Goal: Transaction & Acquisition: Purchase product/service

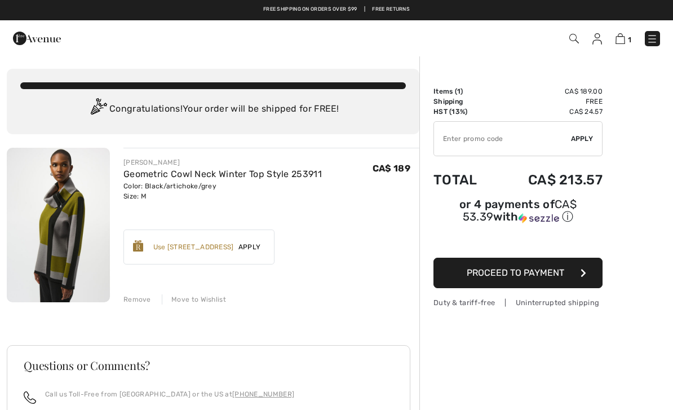
click at [212, 247] on div "Use 900 Avenue Rewards" at bounding box center [193, 247] width 81 height 10
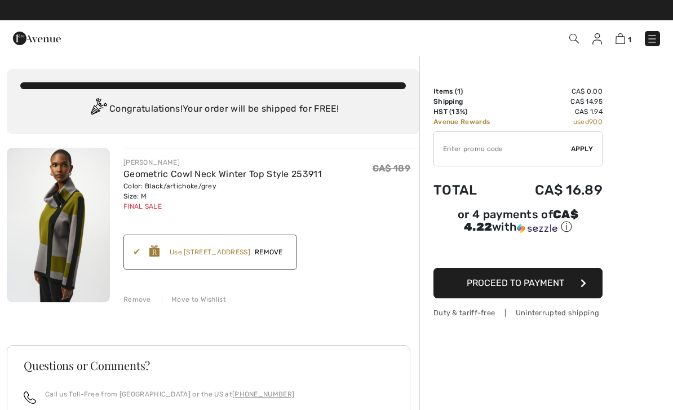
click at [281, 255] on span "Remove" at bounding box center [268, 252] width 37 height 10
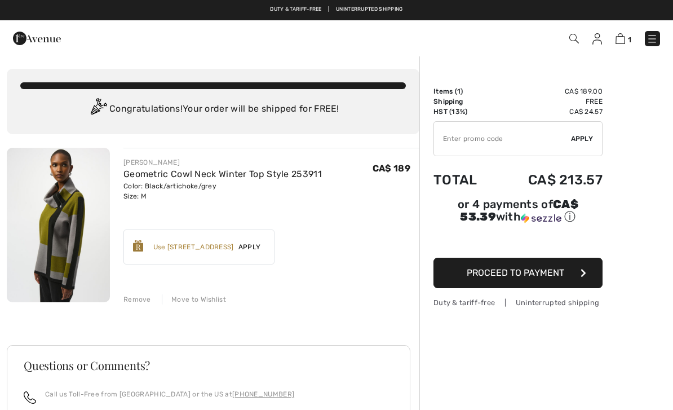
click at [252, 247] on span "Apply" at bounding box center [250, 247] width 32 height 10
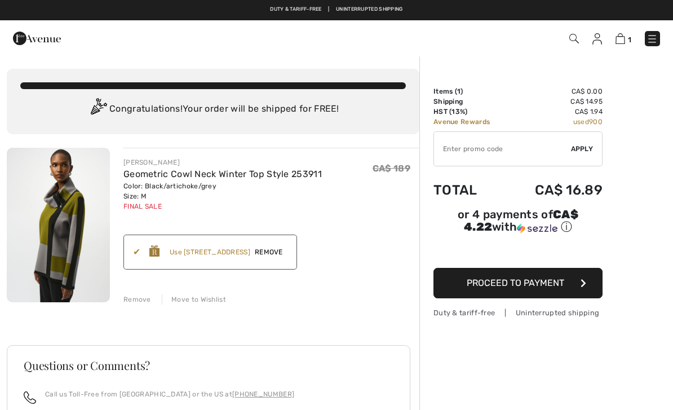
click at [59, 233] on img at bounding box center [58, 225] width 103 height 154
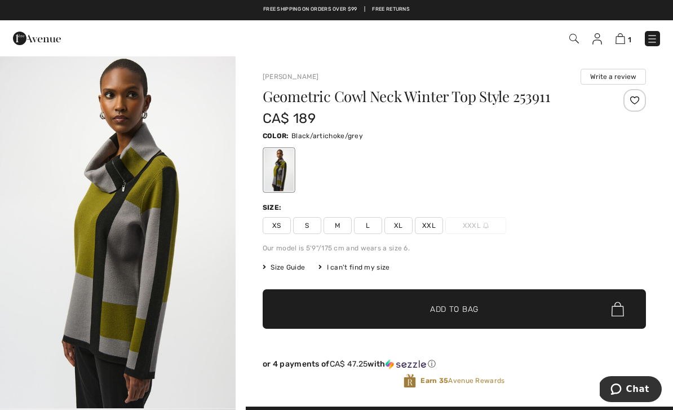
click at [296, 266] on span "Size Guide" at bounding box center [284, 267] width 42 height 10
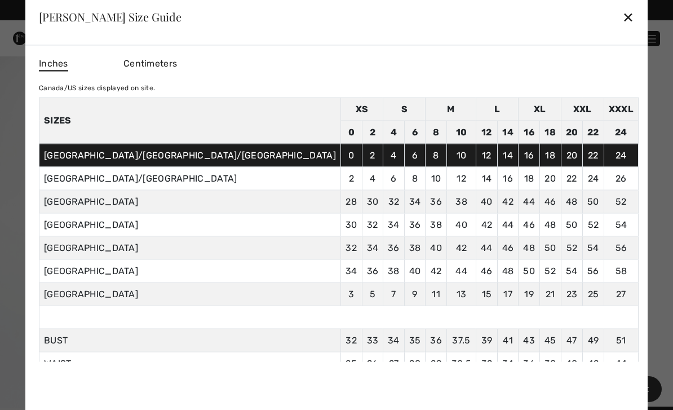
click at [622, 21] on div "✕" at bounding box center [628, 17] width 12 height 24
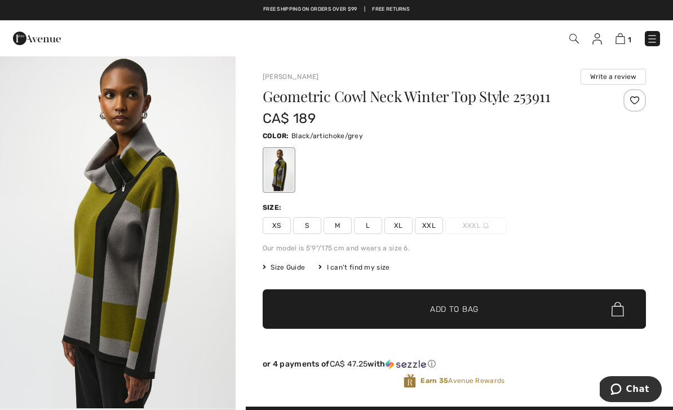
click at [291, 73] on link "[PERSON_NAME]" at bounding box center [291, 77] width 56 height 8
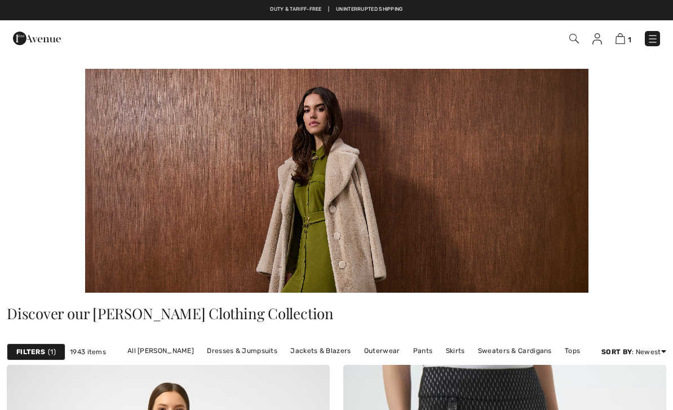
checkbox input "true"
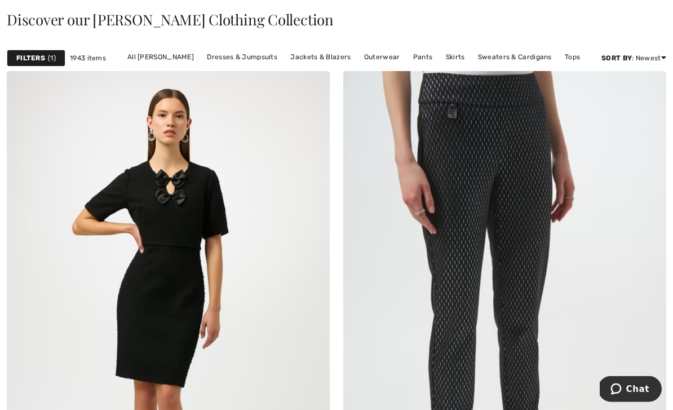
scroll to position [297, 0]
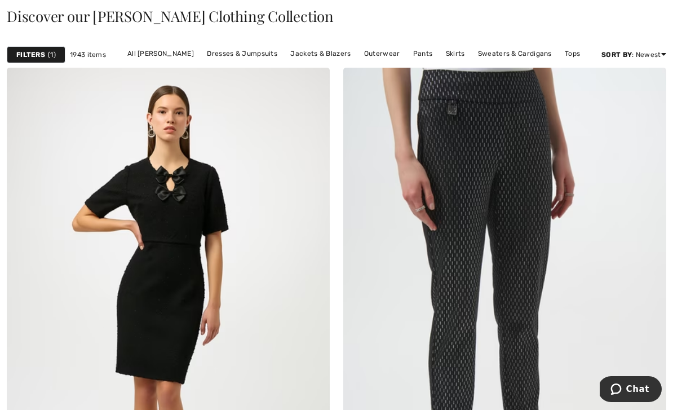
click at [179, 53] on link "All Joseph Ribkoff" at bounding box center [161, 53] width 78 height 15
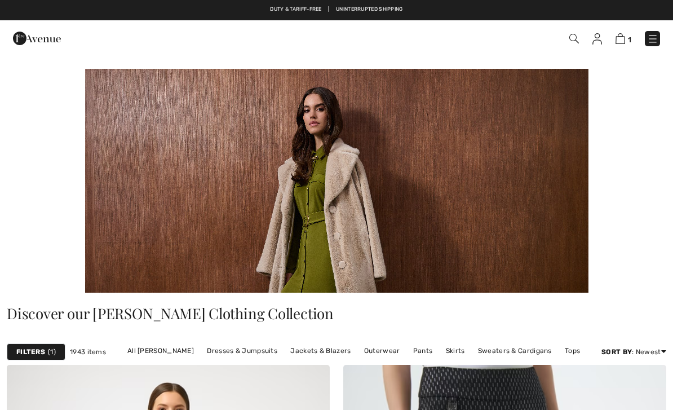
checkbox input "true"
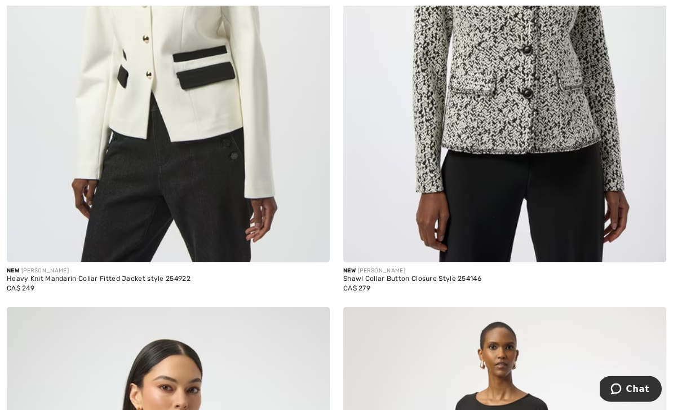
scroll to position [1682, 0]
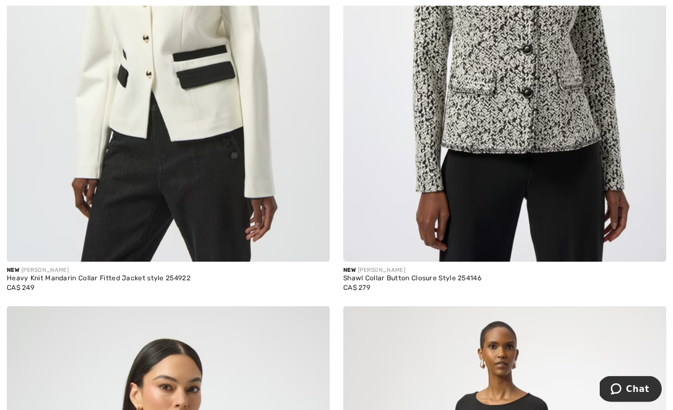
click at [400, 280] on div "Shawl Collar Button Closure Style 254146" at bounding box center [504, 279] width 323 height 8
click at [504, 151] on img at bounding box center [504, 20] width 323 height 485
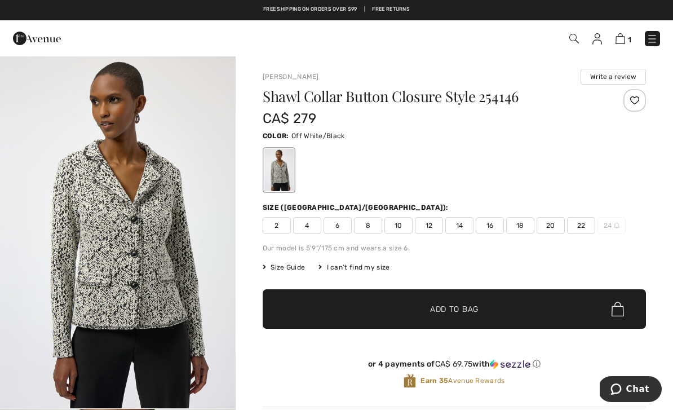
click at [135, 252] on img "1 / 5" at bounding box center [118, 231] width 236 height 353
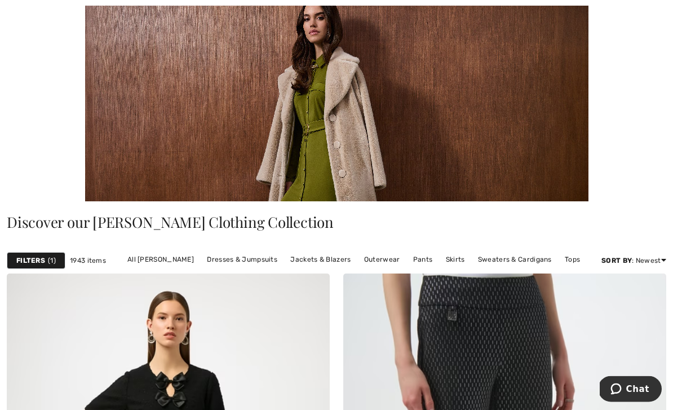
scroll to position [91, 0]
click at [333, 263] on link "Jackets & Blazers" at bounding box center [321, 259] width 72 height 15
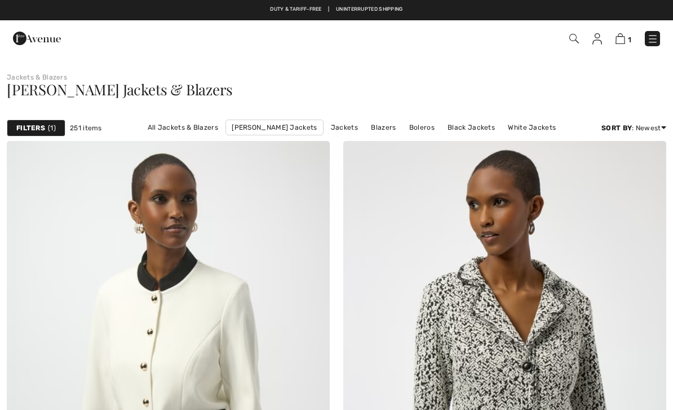
checkbox input "true"
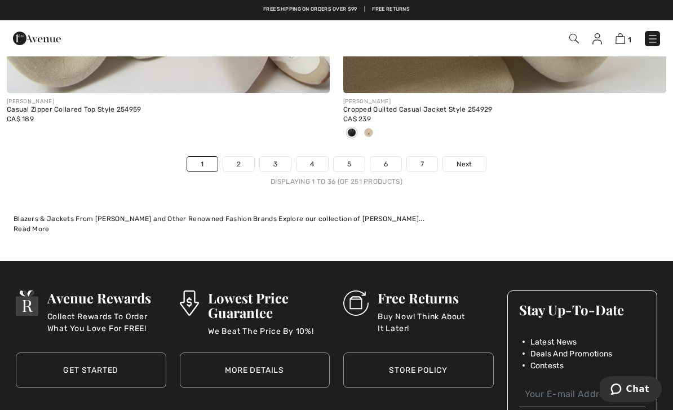
scroll to position [9901, 0]
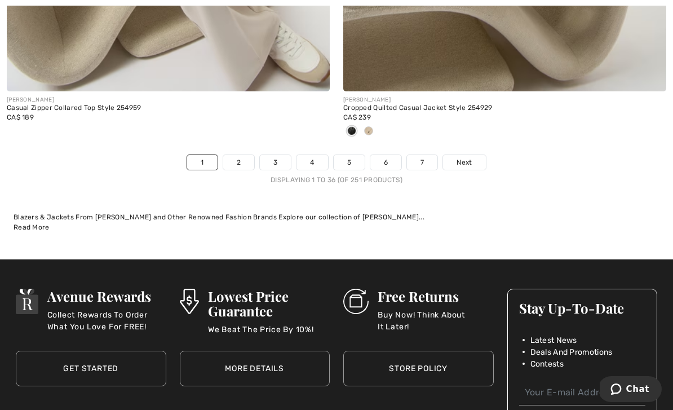
click at [243, 155] on link "2" at bounding box center [238, 162] width 31 height 15
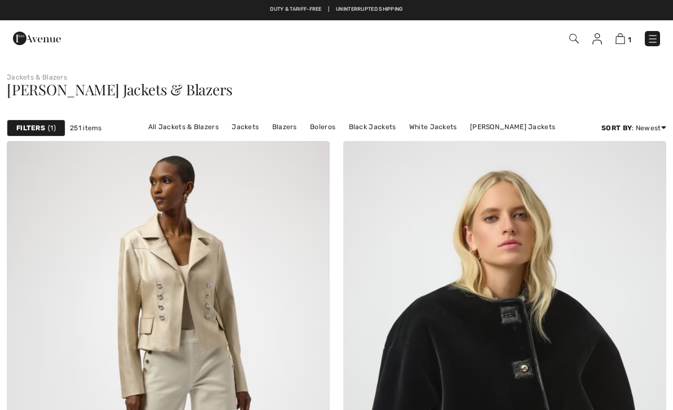
checkbox input "true"
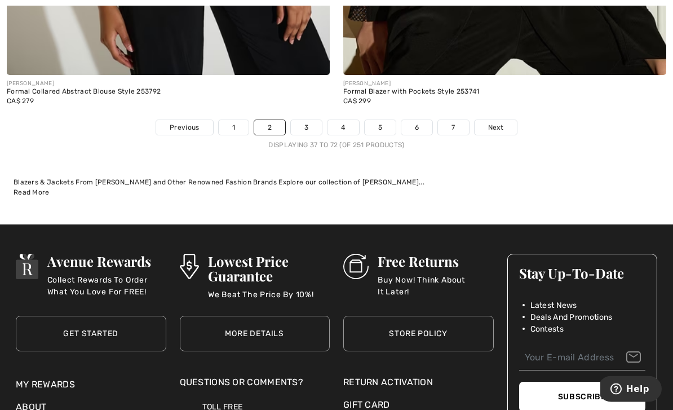
scroll to position [9917, 0]
click at [308, 126] on link "3" at bounding box center [306, 127] width 31 height 15
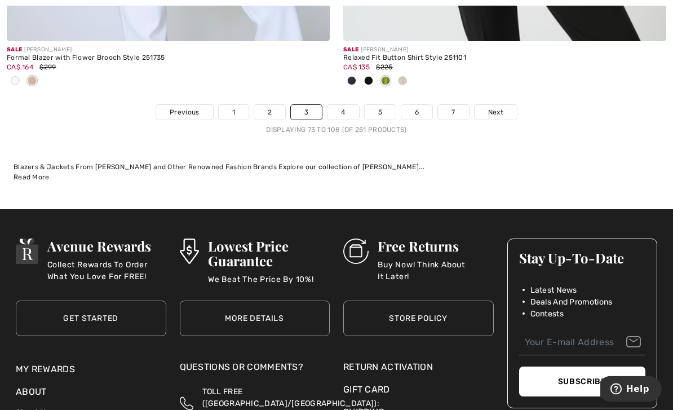
scroll to position [9897, 0]
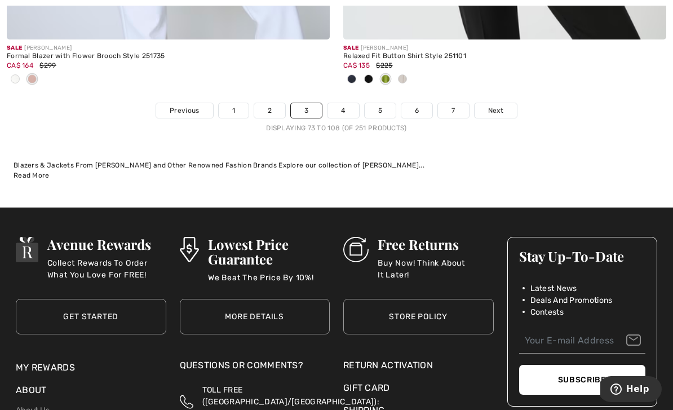
click at [345, 103] on link "4" at bounding box center [342, 110] width 31 height 15
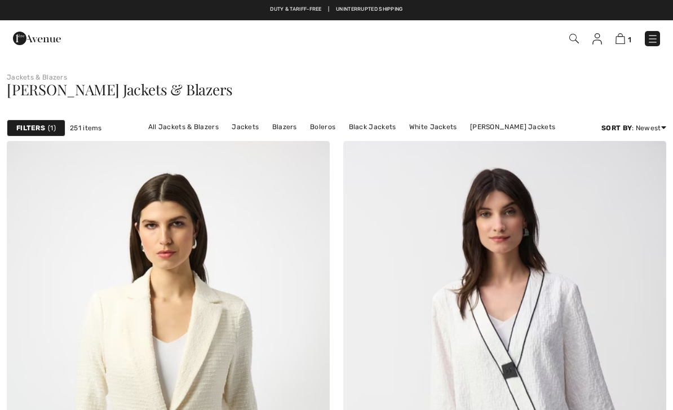
checkbox input "true"
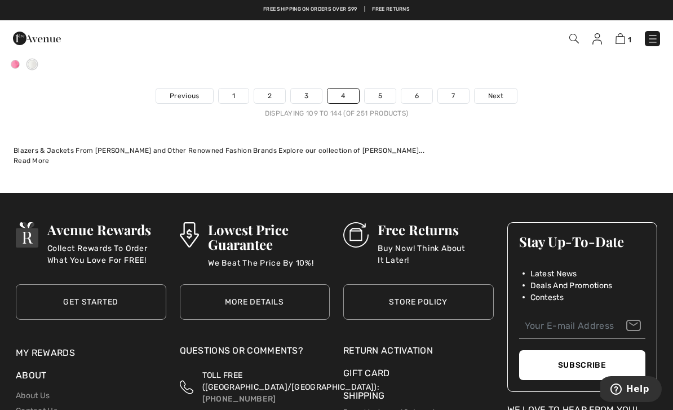
scroll to position [10021, 0]
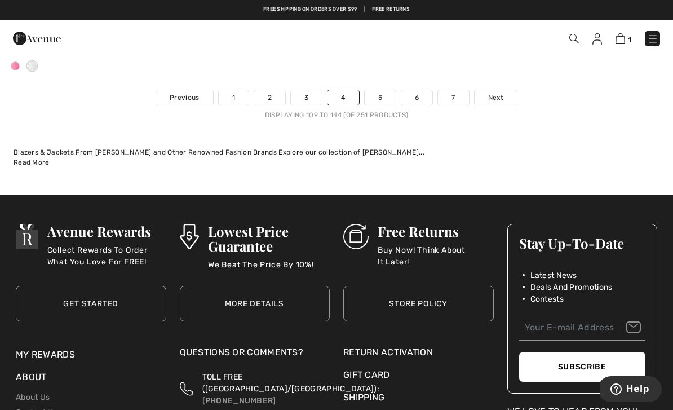
click at [385, 90] on link "5" at bounding box center [380, 97] width 31 height 15
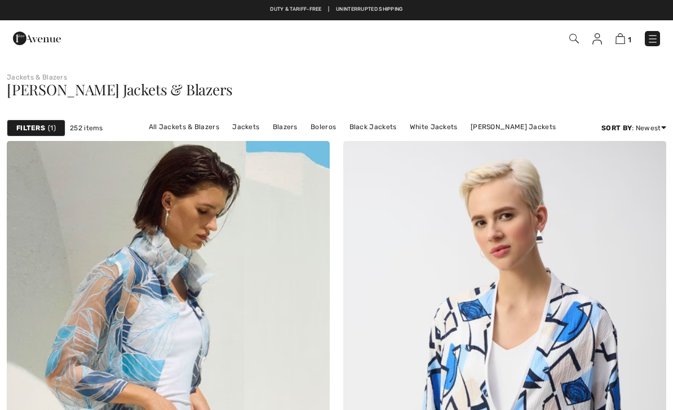
checkbox input "true"
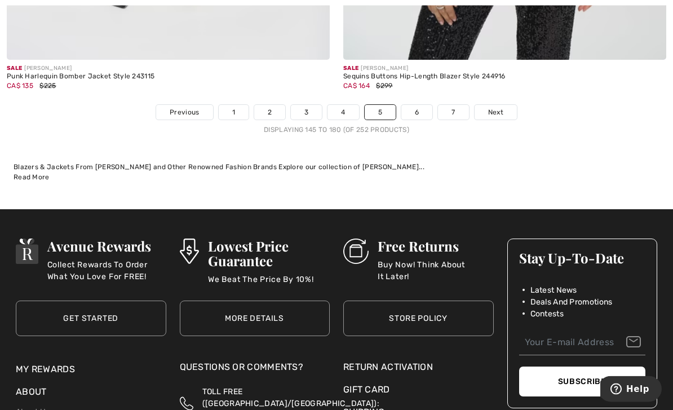
scroll to position [9876, 0]
click at [418, 105] on link "6" at bounding box center [416, 112] width 31 height 15
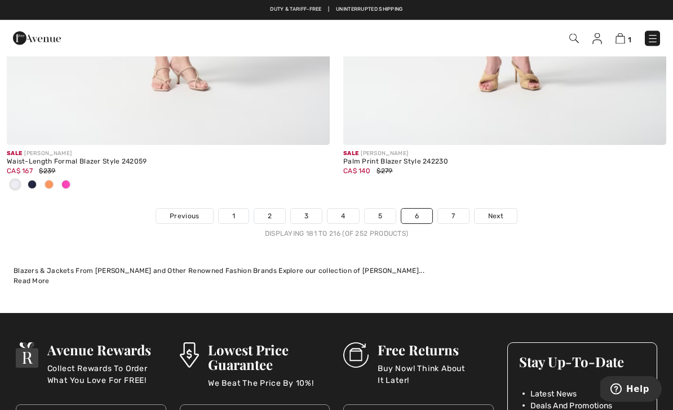
scroll to position [9785, 0]
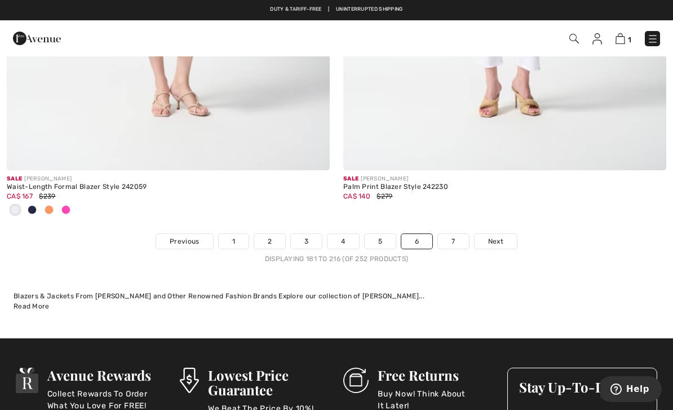
click at [455, 234] on link "7" at bounding box center [453, 241] width 30 height 15
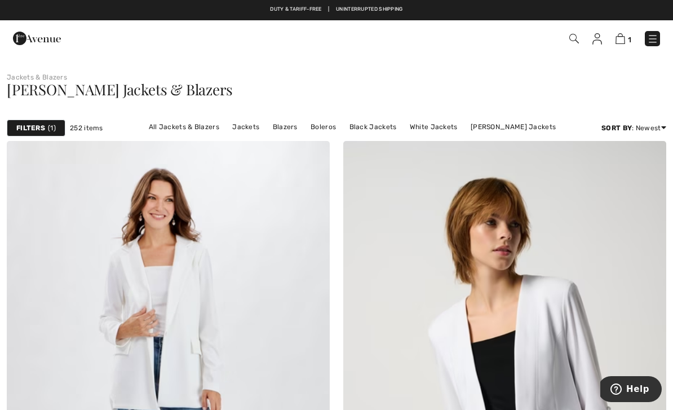
click at [610, 196] on link "Best Sellers" at bounding box center [621, 192] width 72 height 17
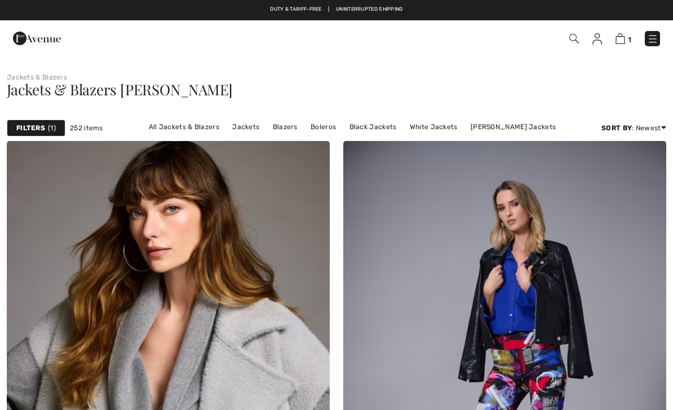
checkbox input "true"
click at [213, 132] on link "All Jackets & Blazers" at bounding box center [184, 126] width 82 height 15
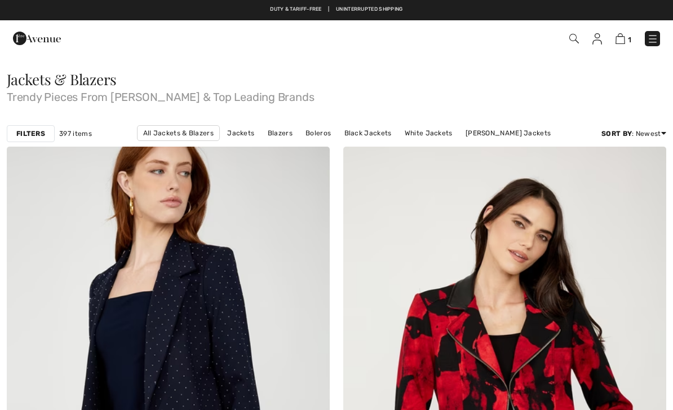
checkbox input "true"
click at [38, 135] on strong "Filters" at bounding box center [30, 133] width 29 height 10
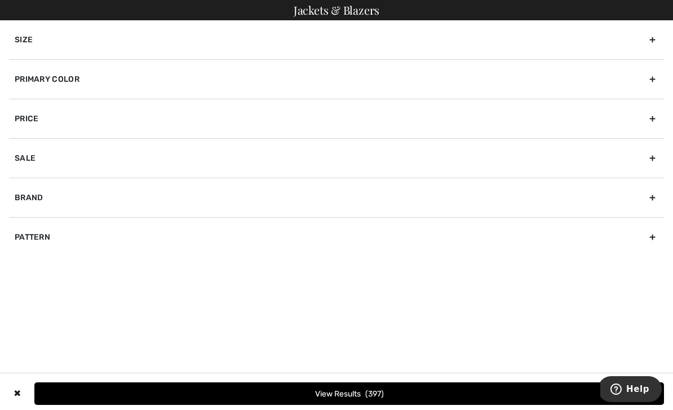
click at [62, 198] on div "Brand" at bounding box center [336, 197] width 655 height 39
click at [22, 221] on input"] "[PERSON_NAME]" at bounding box center [19, 222] width 8 height 8
checkbox input"] "true"
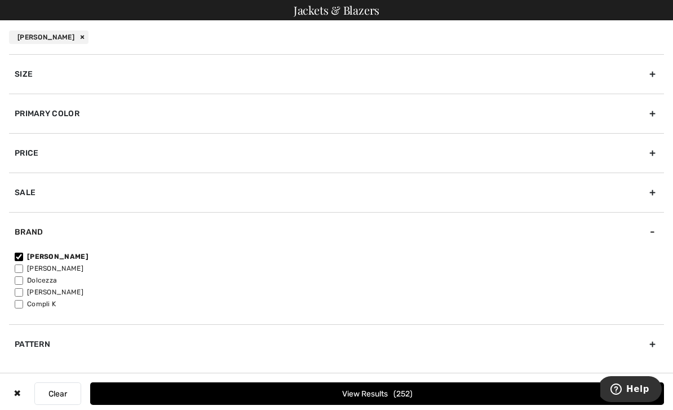
click at [353, 391] on button "View Results 252" at bounding box center [377, 393] width 574 height 23
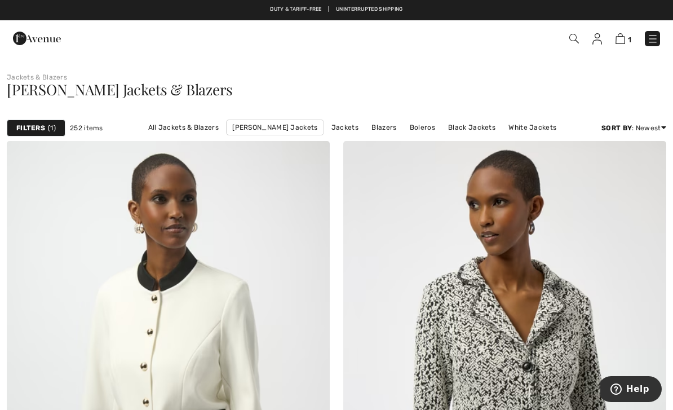
click at [174, 132] on link "All Jackets & Blazers" at bounding box center [184, 127] width 82 height 15
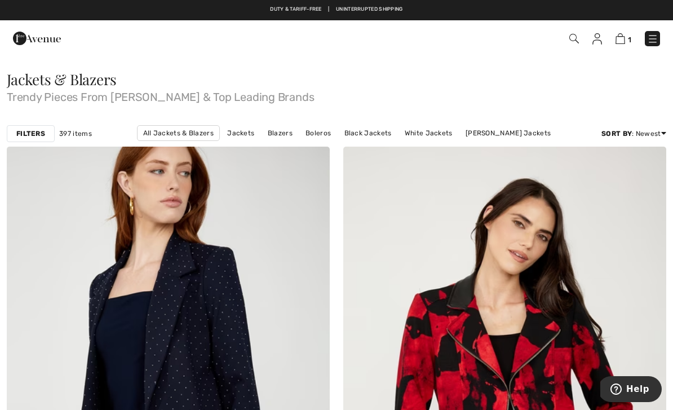
click at [463, 139] on link "[PERSON_NAME] Jackets" at bounding box center [508, 133] width 96 height 15
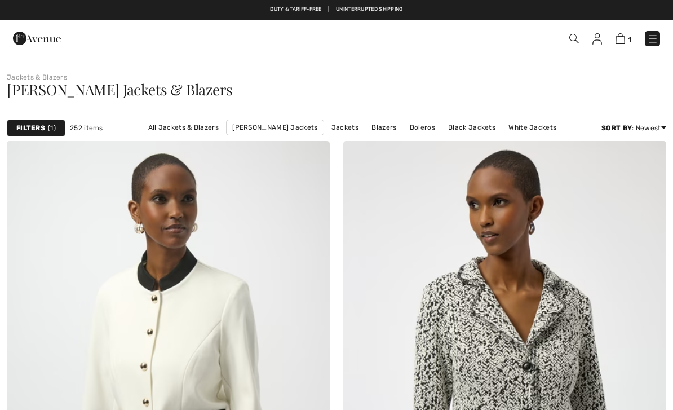
checkbox input "true"
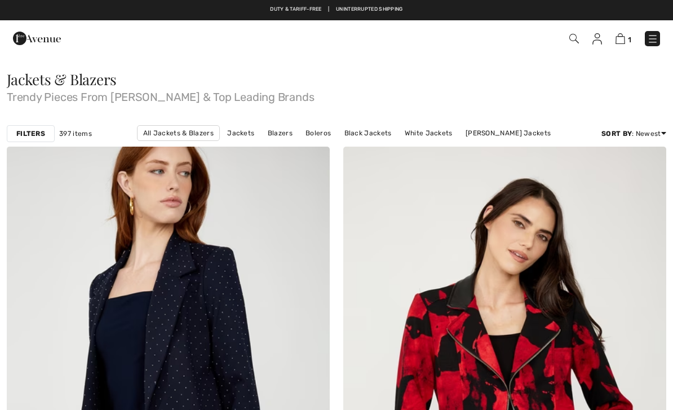
checkbox input "true"
click at [34, 45] on img at bounding box center [37, 38] width 48 height 23
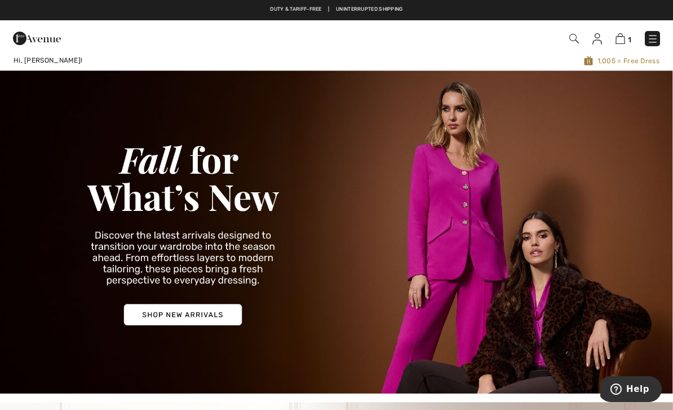
click at [194, 314] on img at bounding box center [336, 231] width 673 height 322
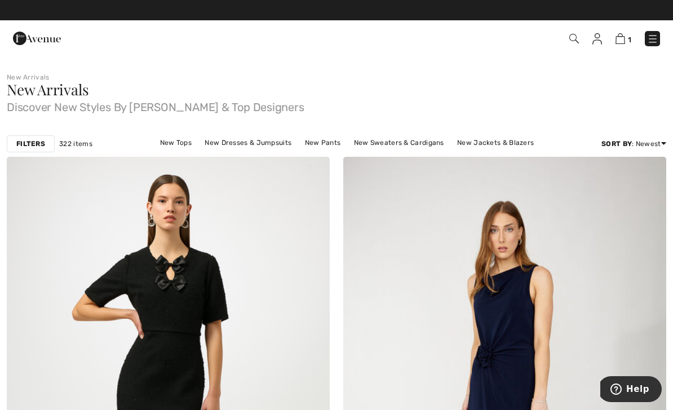
click at [46, 149] on div "Filters" at bounding box center [31, 143] width 48 height 17
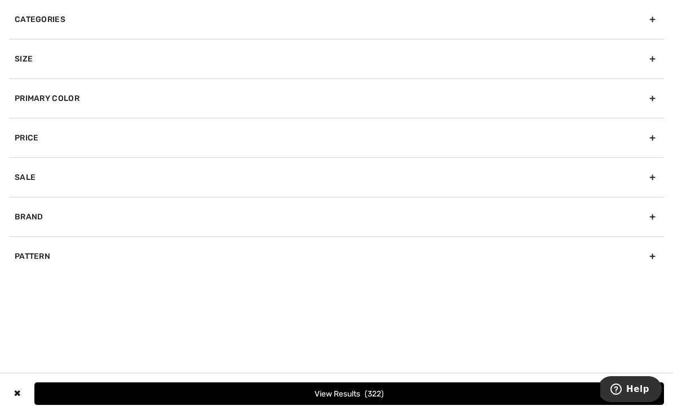
click at [43, 220] on div "Brand" at bounding box center [336, 216] width 655 height 39
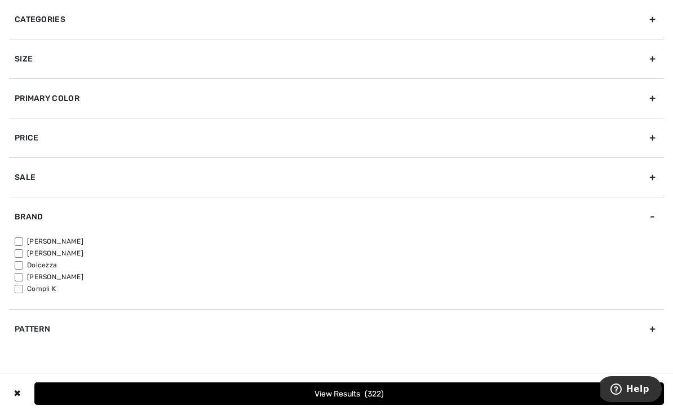
click at [23, 241] on input"] "[PERSON_NAME]" at bounding box center [19, 241] width 8 height 8
checkbox input"] "true"
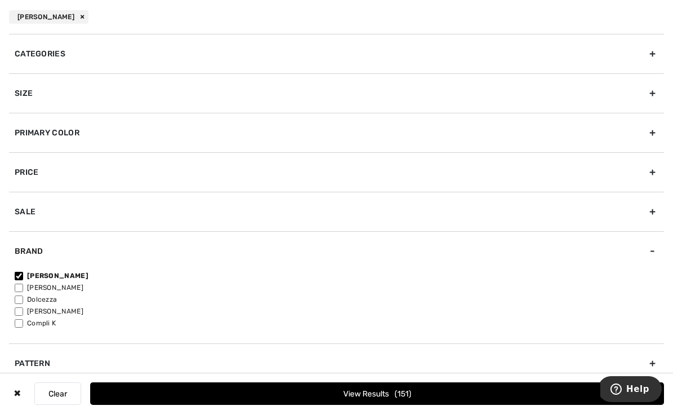
click at [351, 393] on button "View Results 151" at bounding box center [377, 393] width 574 height 23
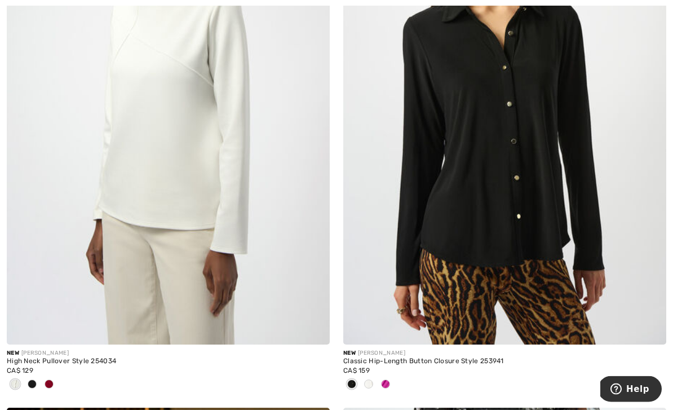
scroll to position [7022, 0]
click at [37, 384] on div at bounding box center [32, 384] width 17 height 19
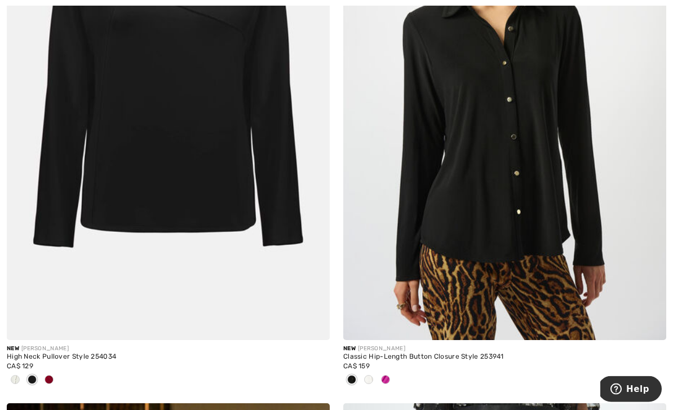
scroll to position [7026, 0]
click at [56, 377] on div at bounding box center [49, 380] width 17 height 19
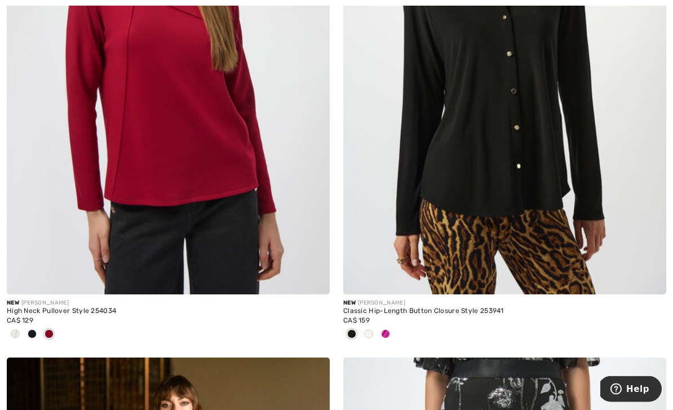
scroll to position [7072, 0]
click at [23, 328] on div at bounding box center [15, 334] width 17 height 19
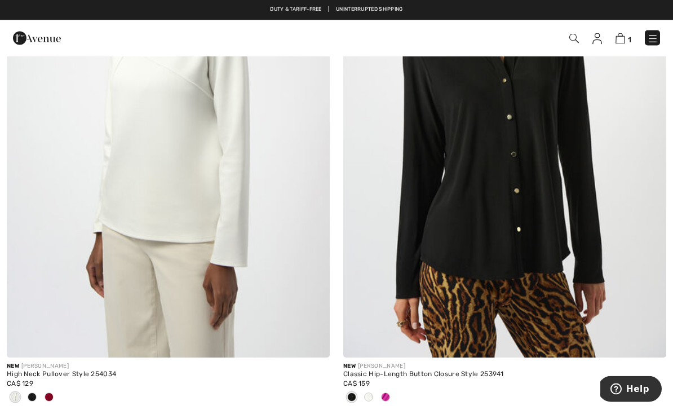
scroll to position [7009, 0]
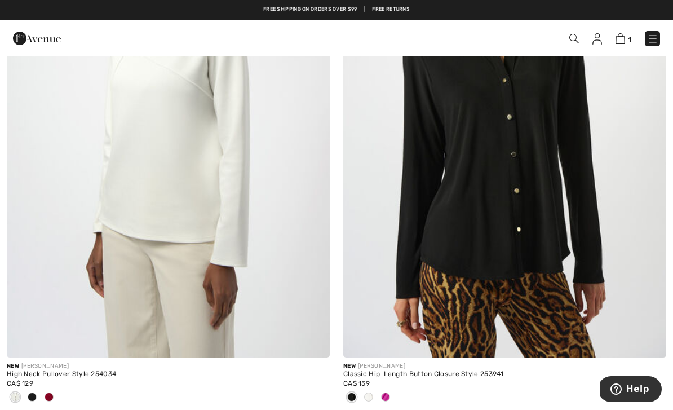
click at [104, 370] on div "High Neck Pullover Style 254034" at bounding box center [168, 374] width 323 height 8
click at [55, 370] on div "High Neck Pullover Style 254034" at bounding box center [168, 374] width 323 height 8
click at [56, 370] on div "High Neck Pullover Style 254034" at bounding box center [168, 374] width 323 height 8
click at [241, 233] on img at bounding box center [168, 115] width 323 height 485
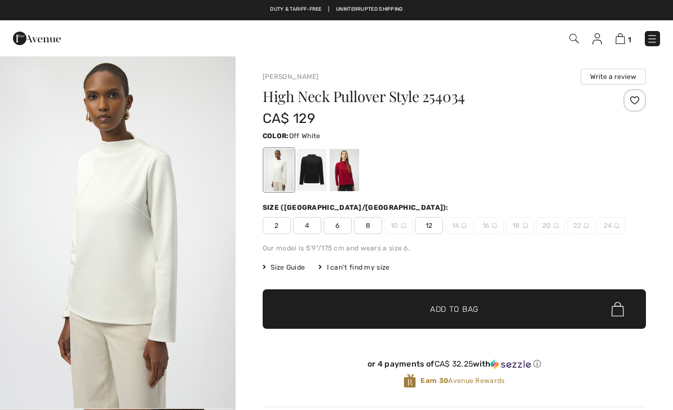
checkbox input "true"
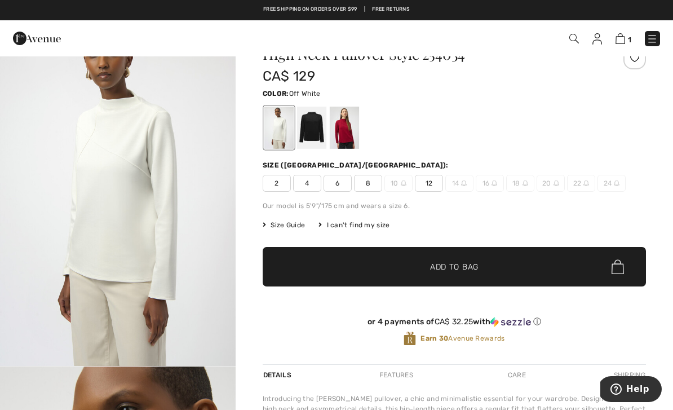
scroll to position [41, 0]
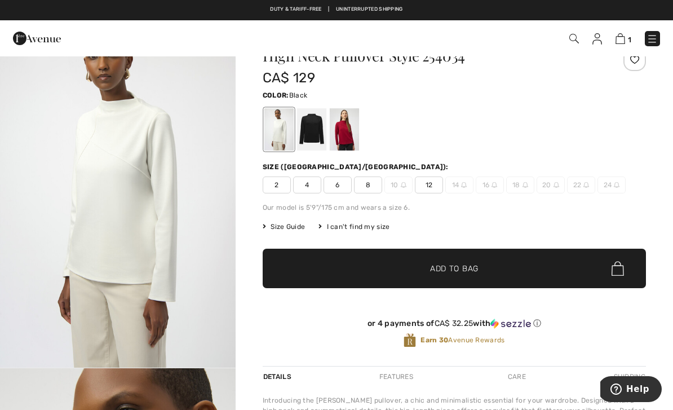
click at [308, 135] on div at bounding box center [311, 129] width 29 height 42
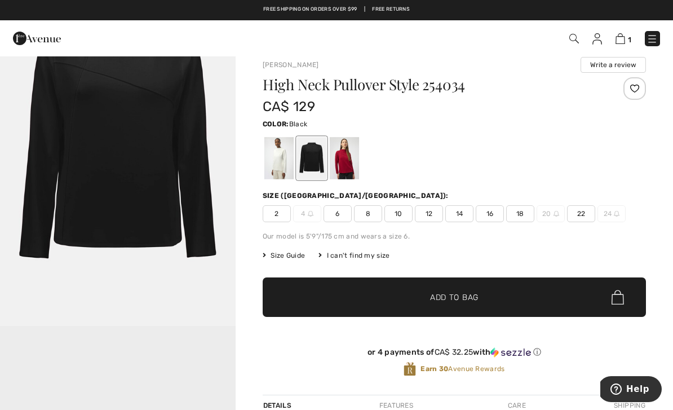
scroll to position [0, 0]
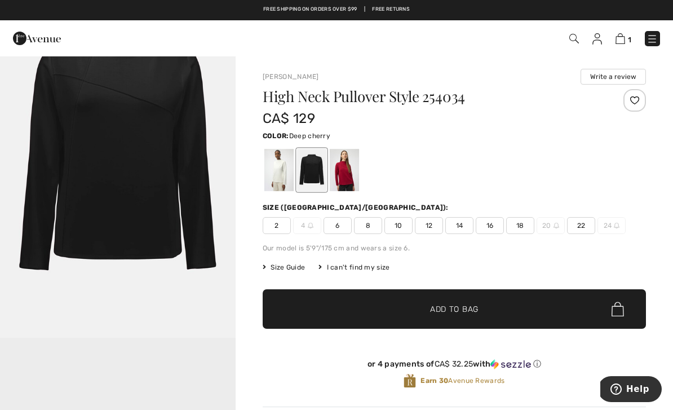
click at [348, 171] on div at bounding box center [344, 170] width 29 height 42
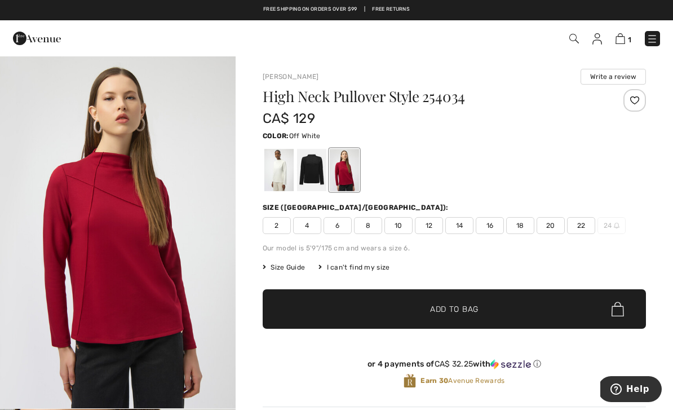
click at [282, 175] on div at bounding box center [278, 170] width 29 height 42
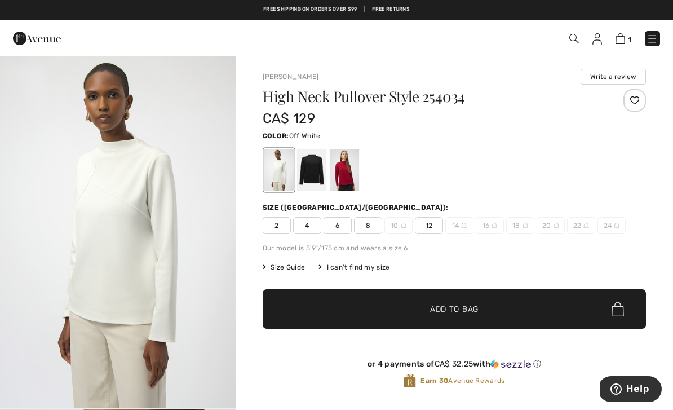
click at [289, 269] on span "Size Guide" at bounding box center [284, 267] width 42 height 10
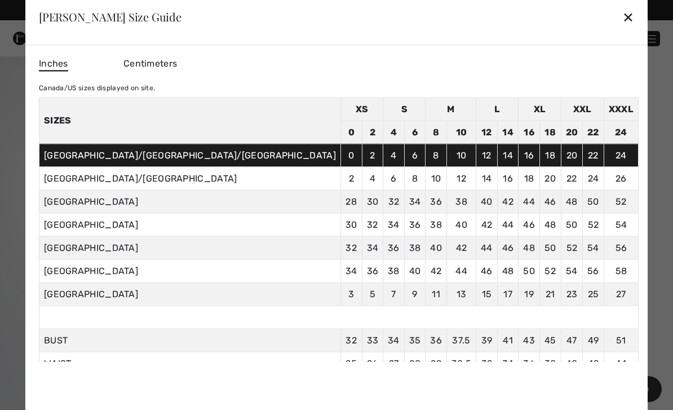
click at [622, 16] on div "✕" at bounding box center [628, 17] width 12 height 24
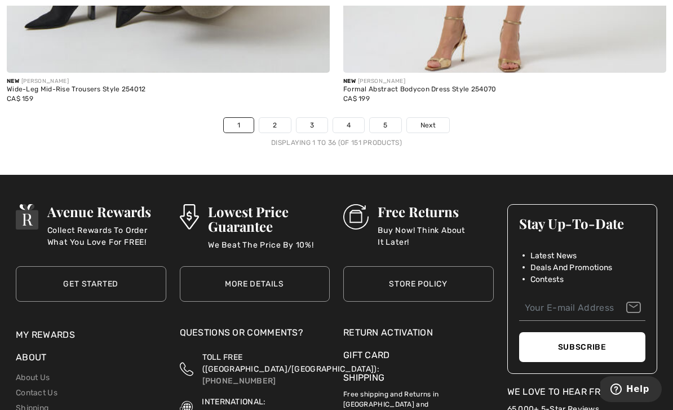
scroll to position [10078, 0]
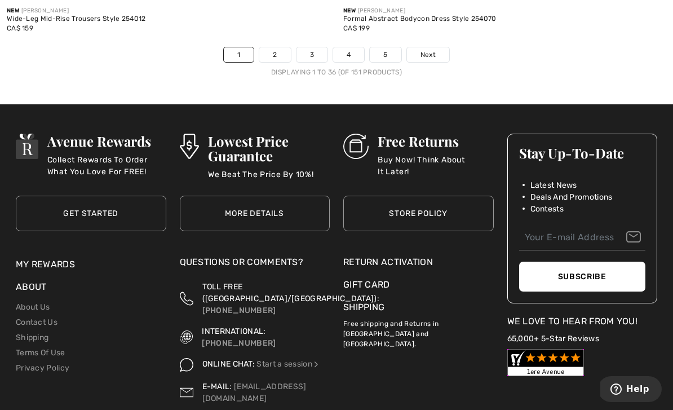
click at [280, 47] on link "2" at bounding box center [274, 54] width 31 height 15
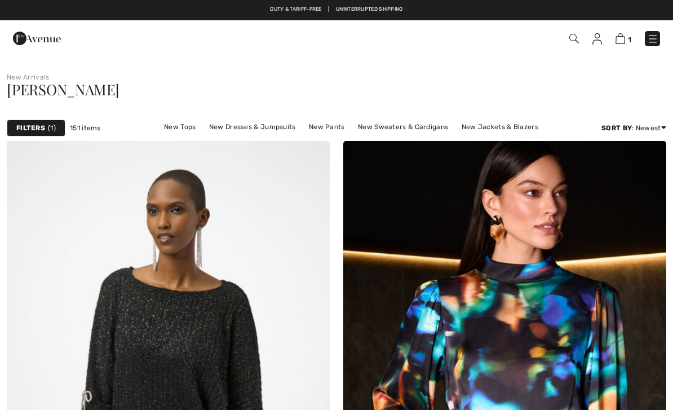
checkbox input "true"
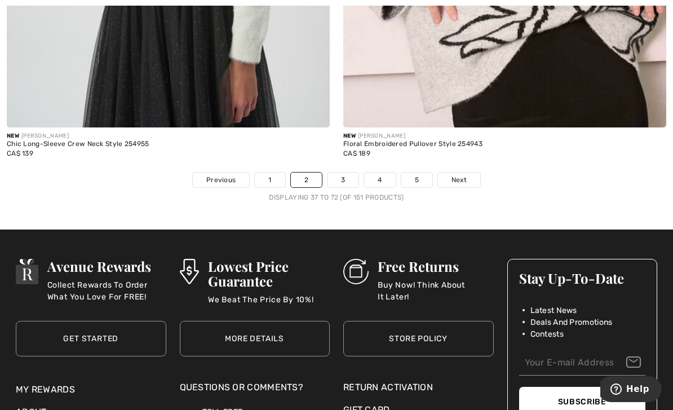
scroll to position [9859, 0]
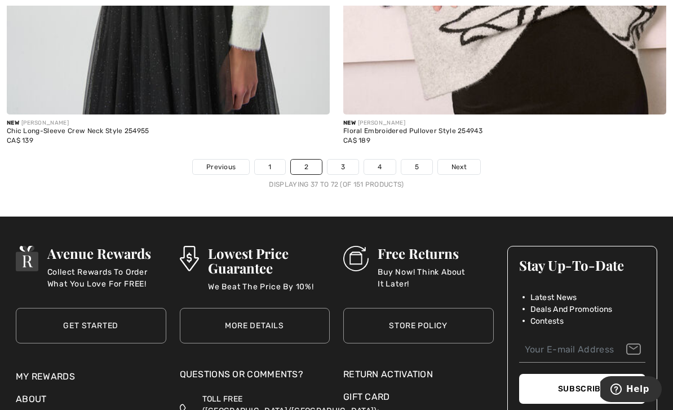
click at [344, 161] on link "3" at bounding box center [342, 166] width 31 height 15
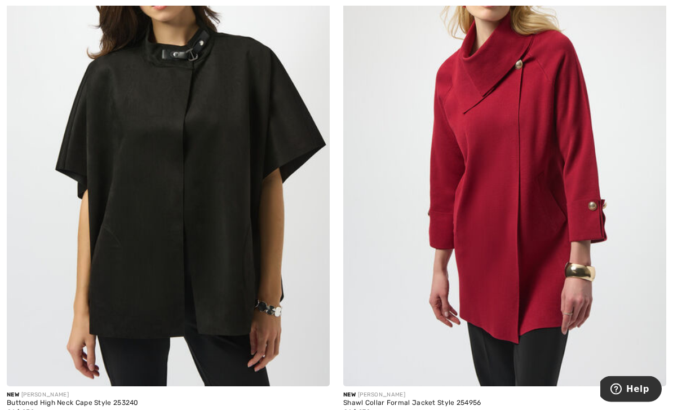
scroll to position [7964, 0]
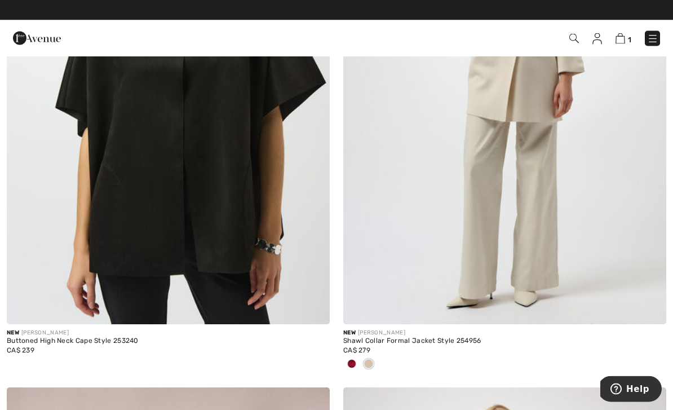
scroll to position [8025, 0]
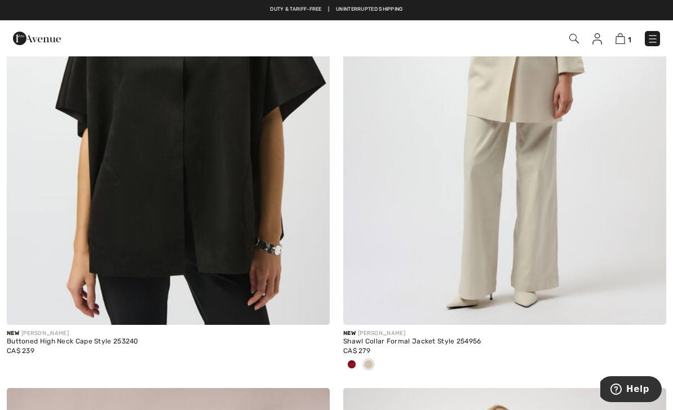
click at [404, 338] on div "Shawl Collar Formal Jacket Style 254956" at bounding box center [504, 342] width 323 height 8
click at [398, 338] on div "Shawl Collar Formal Jacket Style 254956" at bounding box center [504, 342] width 323 height 8
click at [391, 338] on div "Shawl Collar Formal Jacket Style 254956" at bounding box center [504, 342] width 323 height 8
click at [473, 230] on img at bounding box center [504, 82] width 323 height 485
click at [477, 236] on img at bounding box center [504, 82] width 323 height 485
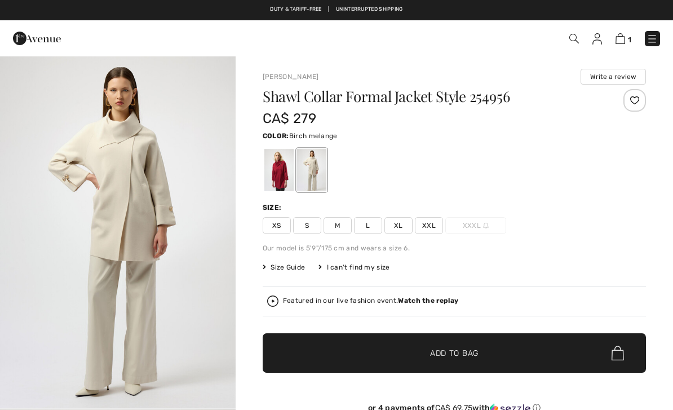
checkbox input "true"
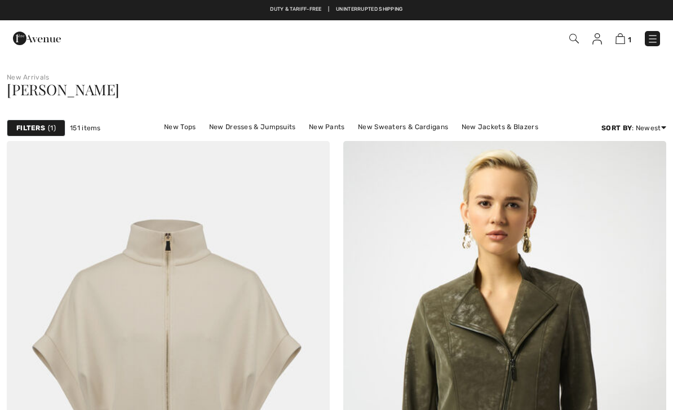
scroll to position [8025, 0]
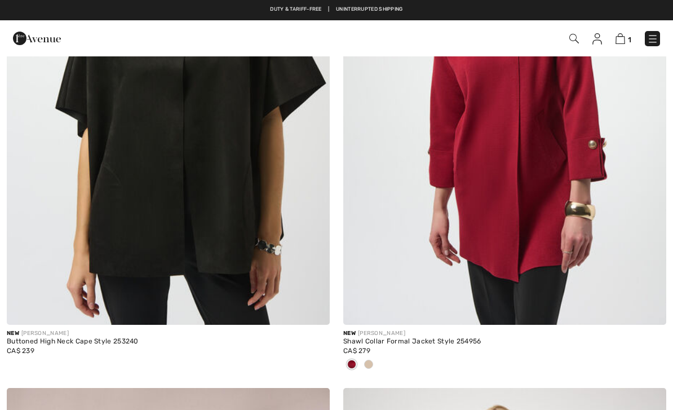
checkbox input "true"
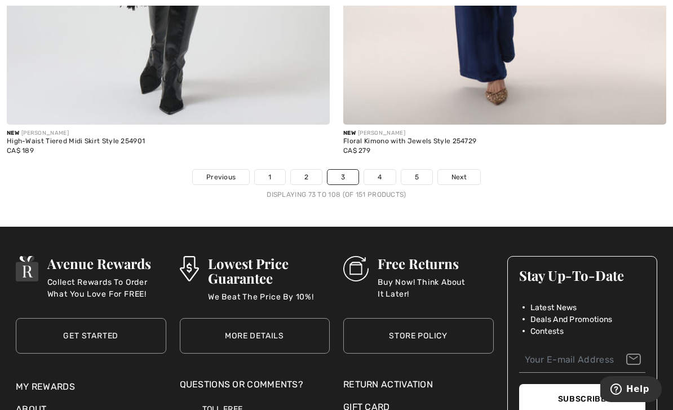
scroll to position [9835, 0]
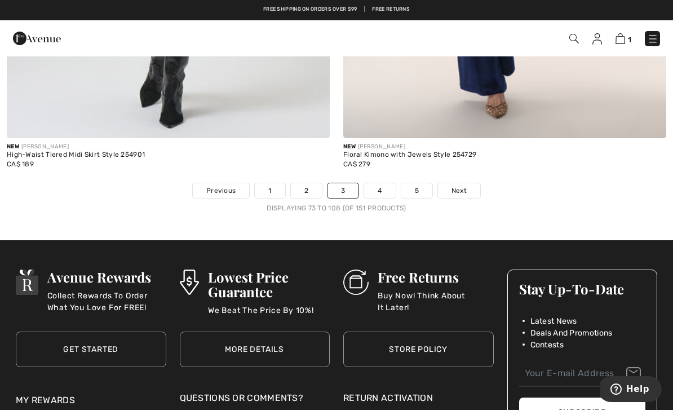
click at [383, 184] on link "4" at bounding box center [379, 190] width 31 height 15
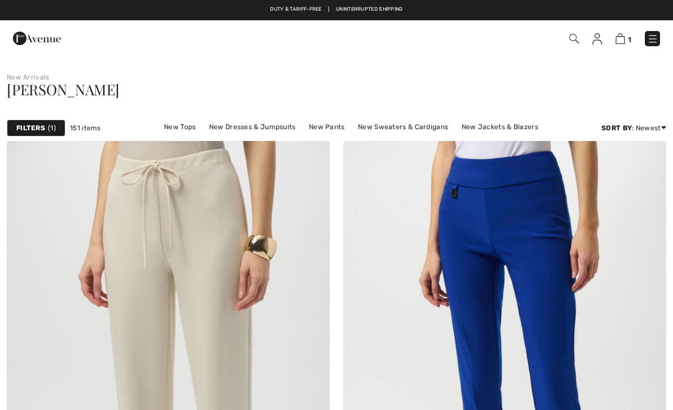
checkbox input "true"
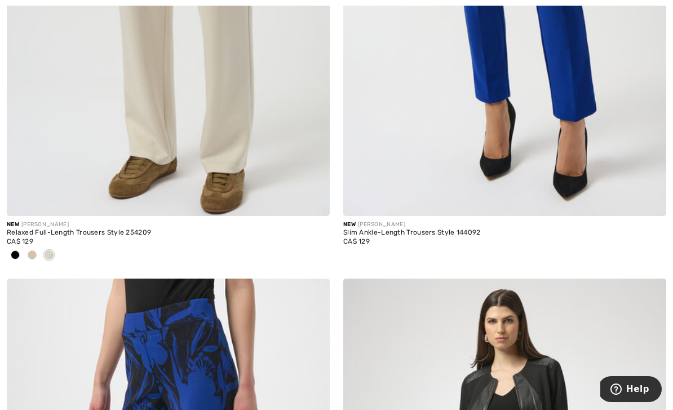
scroll to position [413, 0]
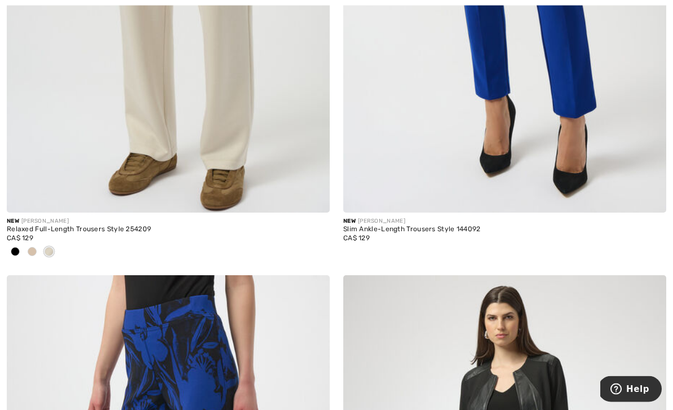
click at [65, 232] on div "Relaxed Full-Length Trousers Style 254209" at bounding box center [168, 230] width 323 height 8
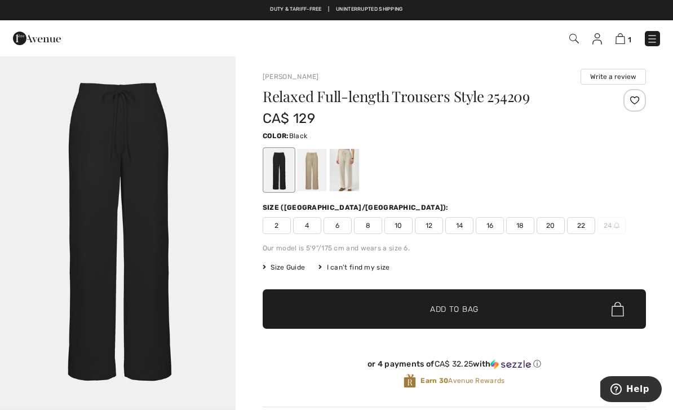
click at [314, 183] on div at bounding box center [311, 170] width 29 height 42
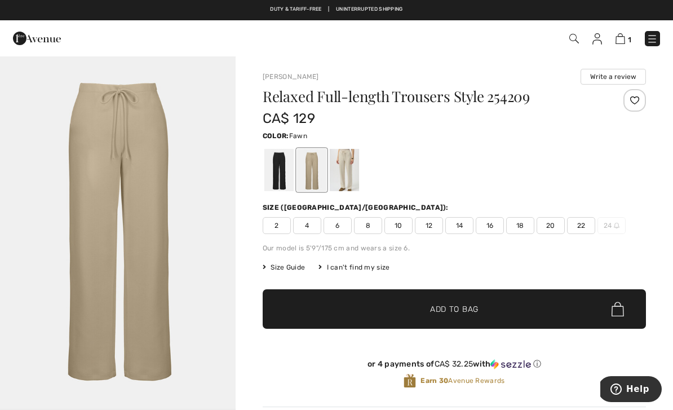
click at [349, 180] on div at bounding box center [344, 170] width 29 height 42
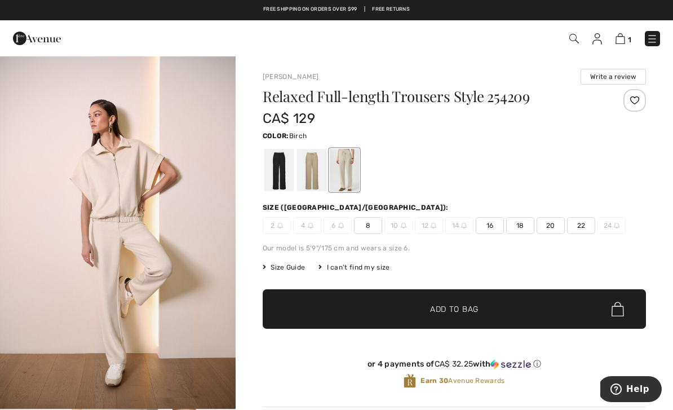
click at [312, 182] on div at bounding box center [311, 170] width 29 height 42
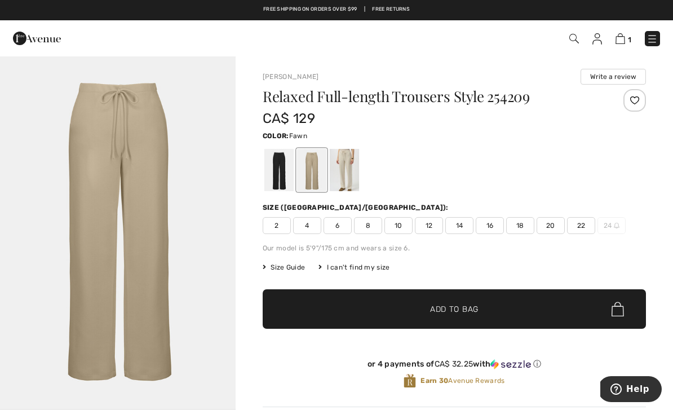
click at [283, 179] on div at bounding box center [278, 170] width 29 height 42
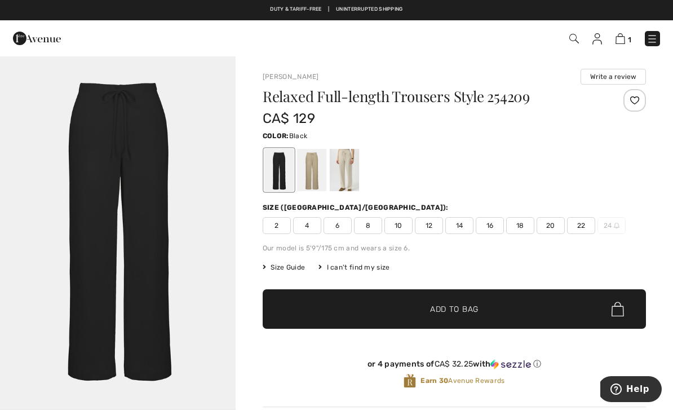
click at [347, 181] on div at bounding box center [344, 170] width 29 height 42
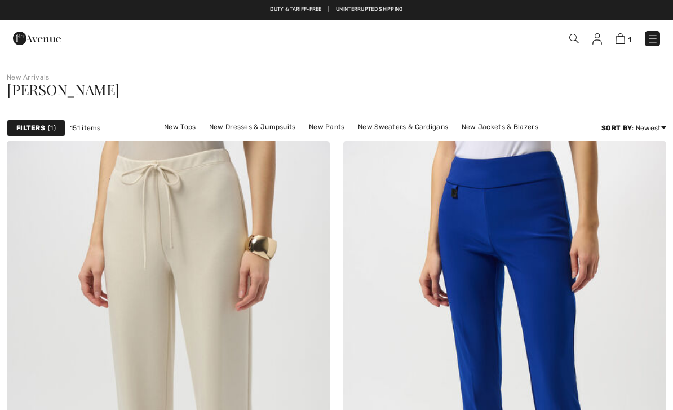
checkbox input "true"
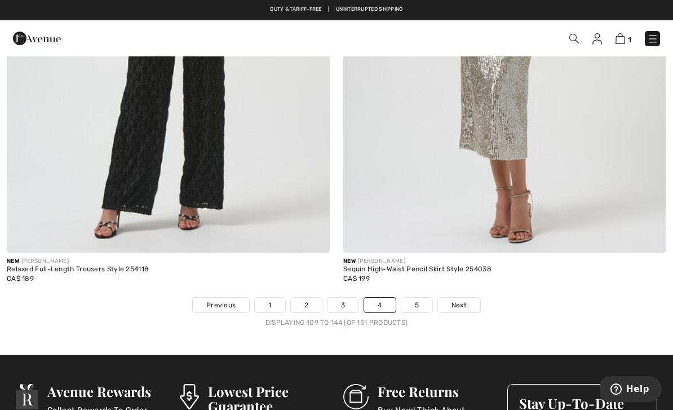
scroll to position [9777, 0]
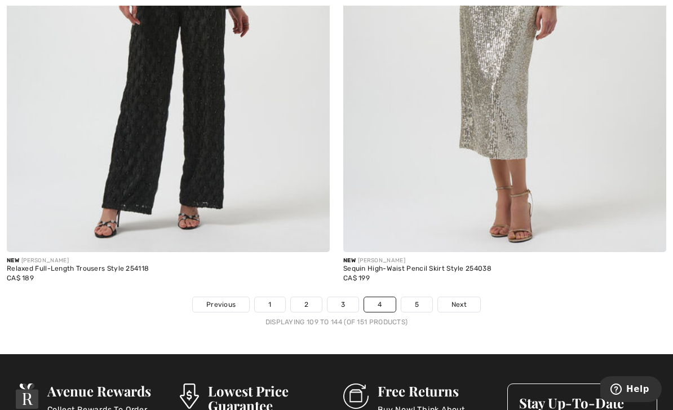
click at [418, 297] on link "5" at bounding box center [416, 304] width 31 height 15
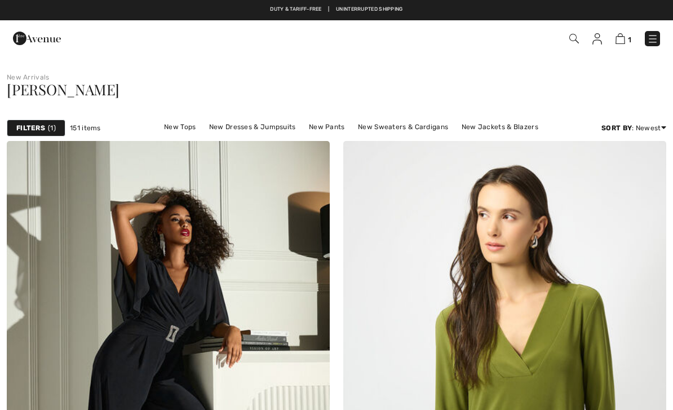
checkbox input "true"
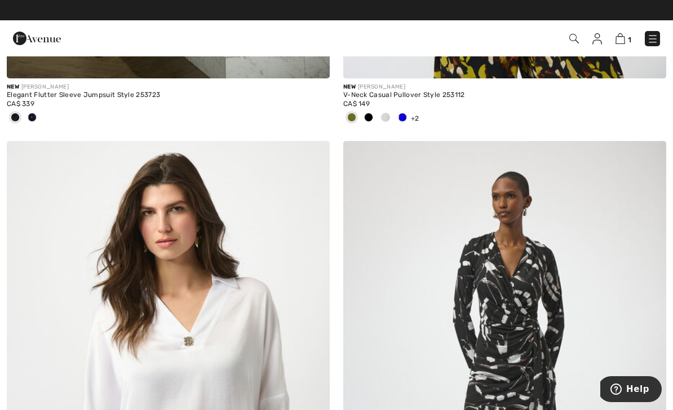
scroll to position [471, 0]
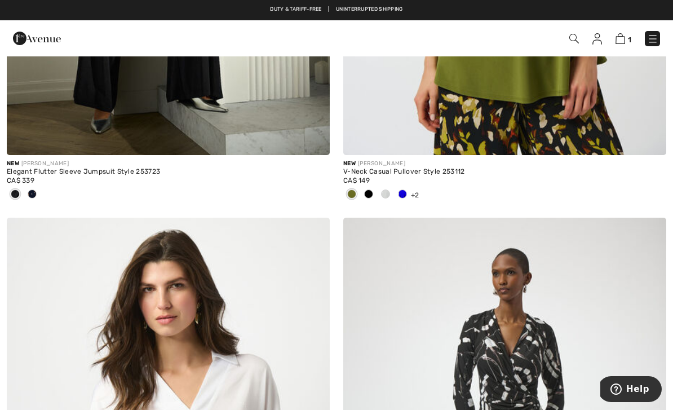
click at [624, 39] on img at bounding box center [620, 38] width 10 height 11
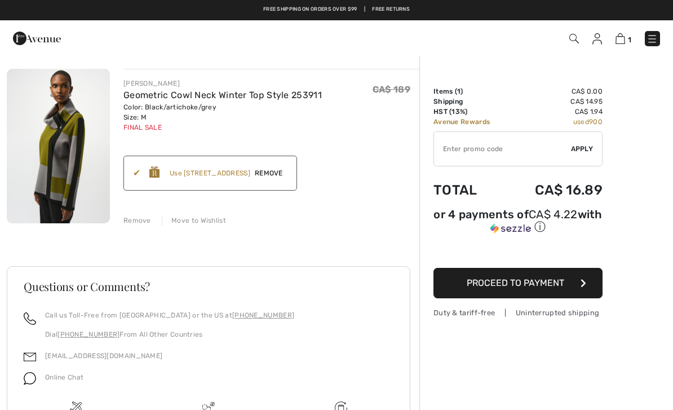
click at [575, 41] on img at bounding box center [574, 39] width 10 height 10
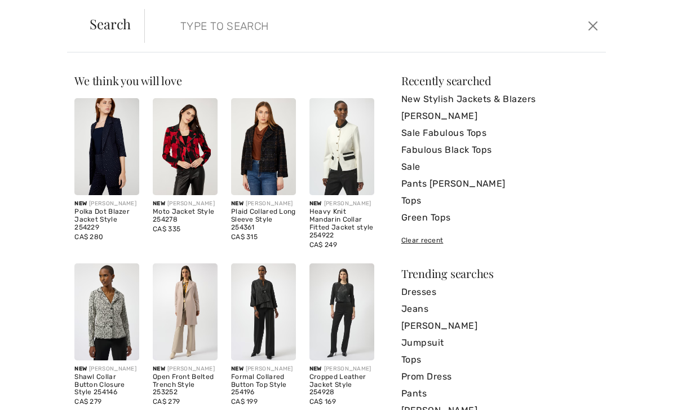
click at [448, 118] on link "[PERSON_NAME]" at bounding box center [499, 116] width 197 height 17
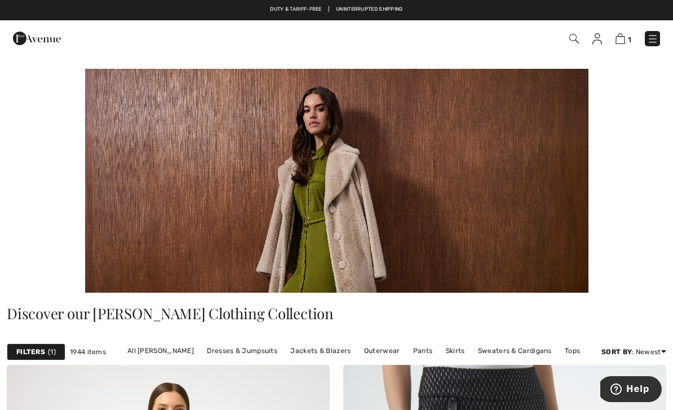
click at [422, 357] on link "Pants" at bounding box center [422, 350] width 31 height 15
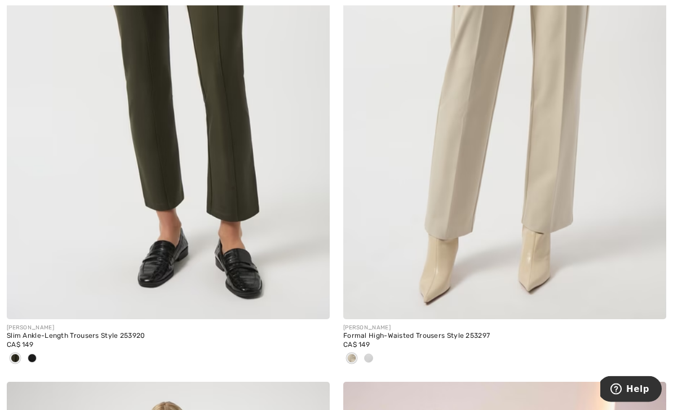
scroll to position [7539, 0]
click at [387, 339] on div "CA$ 149" at bounding box center [504, 344] width 323 height 10
click at [435, 244] on img at bounding box center [504, 76] width 323 height 485
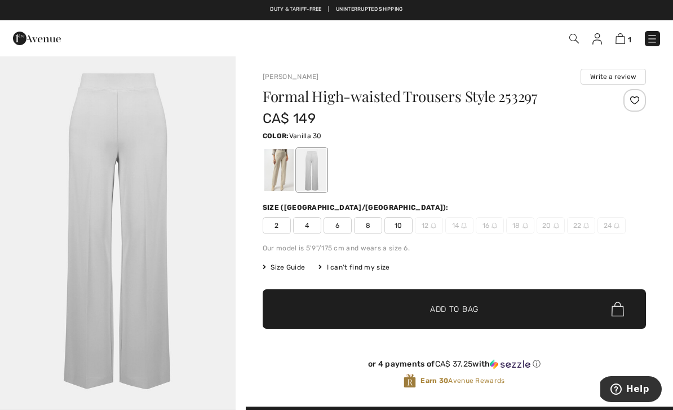
click at [286, 175] on div at bounding box center [278, 170] width 29 height 42
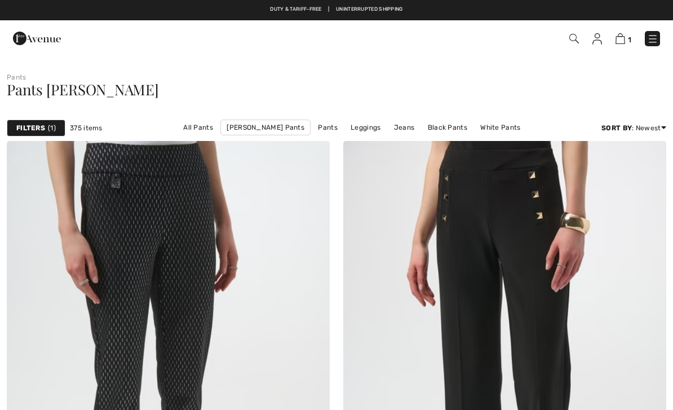
checkbox input "true"
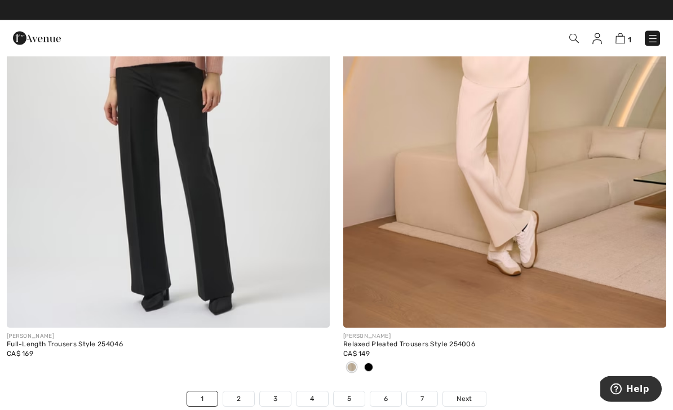
scroll to position [9683, 0]
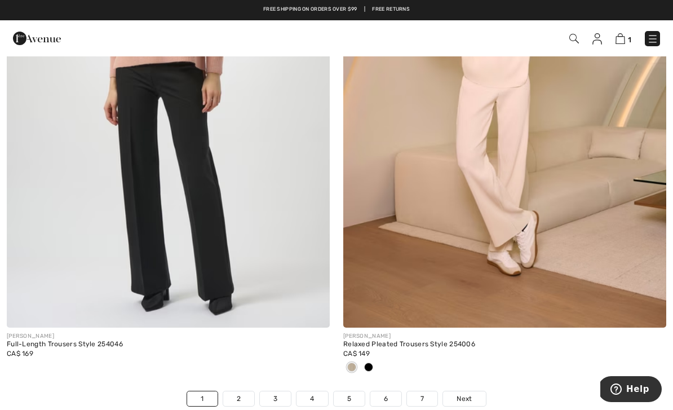
click at [391, 348] on div "CA$ 149" at bounding box center [504, 353] width 323 height 10
click at [433, 253] on img at bounding box center [504, 85] width 323 height 485
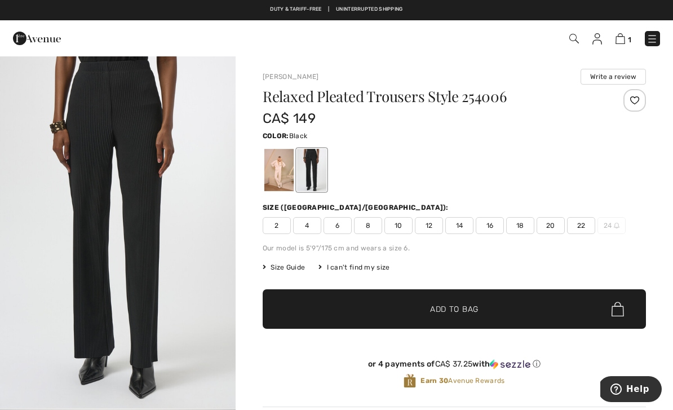
click at [286, 175] on div at bounding box center [278, 170] width 29 height 42
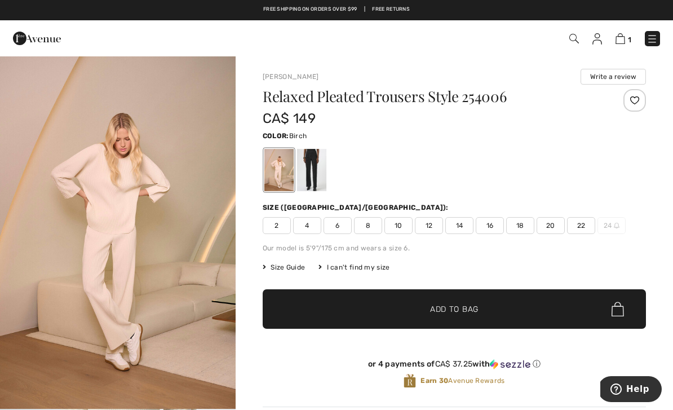
click at [116, 276] on img "1 / 5" at bounding box center [118, 231] width 236 height 353
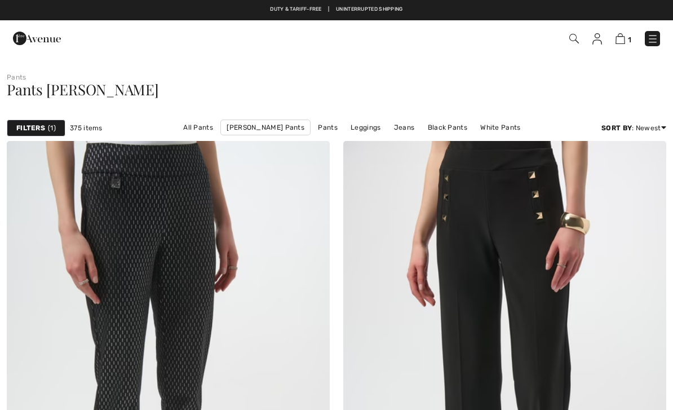
checkbox input "true"
click at [575, 39] on img at bounding box center [574, 39] width 10 height 10
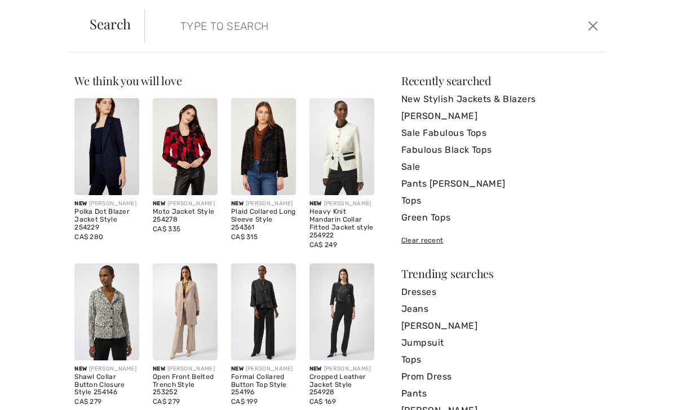
click at [217, 29] on input "search" at bounding box center [326, 26] width 309 height 34
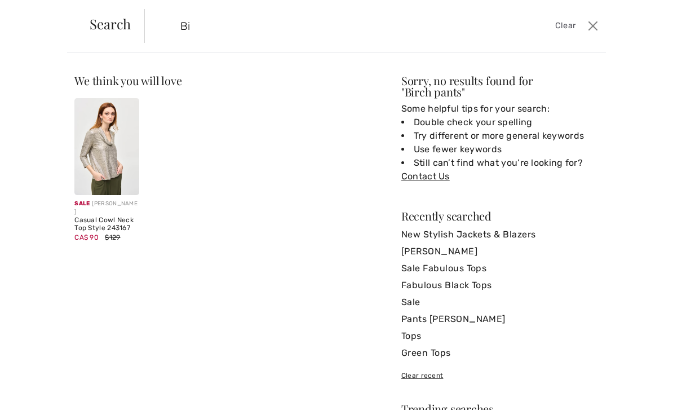
type input "B"
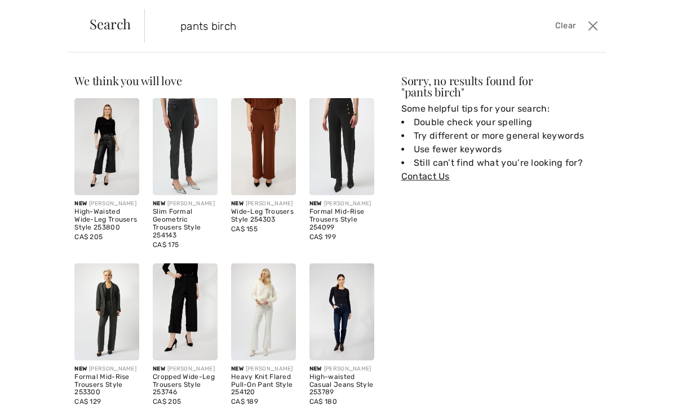
type input "pants birch"
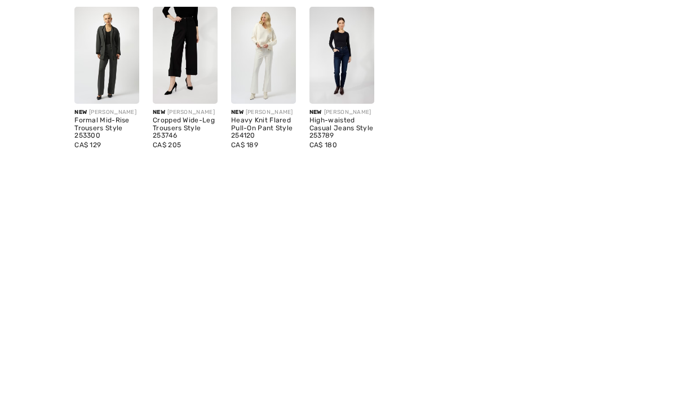
scroll to position [222, 0]
click at [582, 103] on div "Sorry, no results found for " pants birch " Some helpful tips for your search: …" at bounding box center [499, 247] width 197 height 374
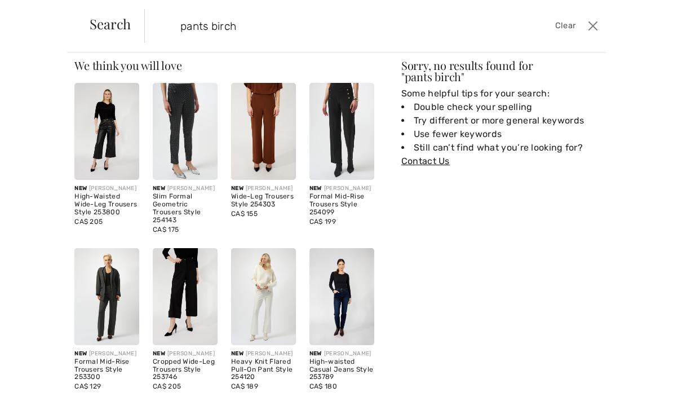
click at [601, 32] on button "Close" at bounding box center [592, 26] width 16 height 18
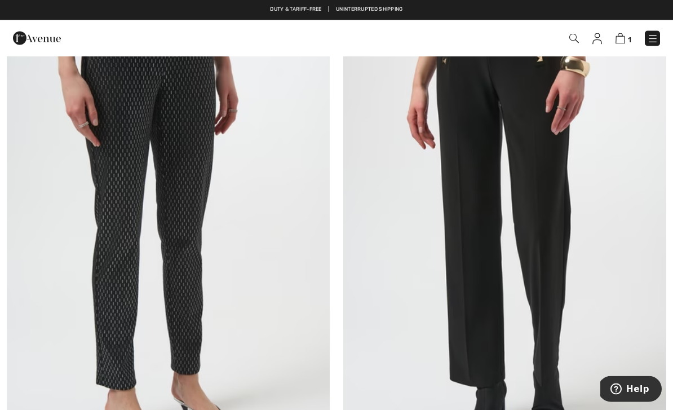
scroll to position [0, 0]
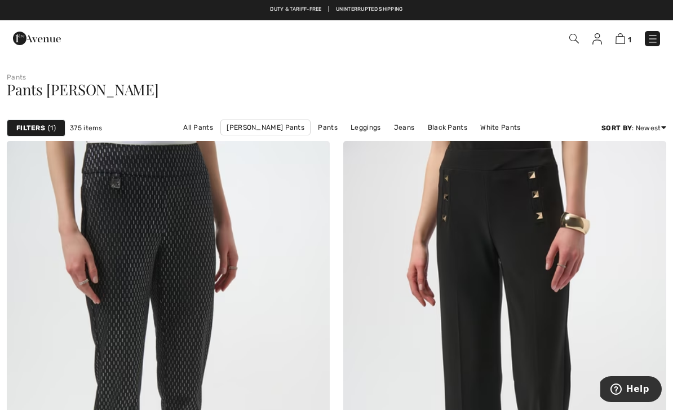
click at [622, 43] on img at bounding box center [620, 38] width 10 height 11
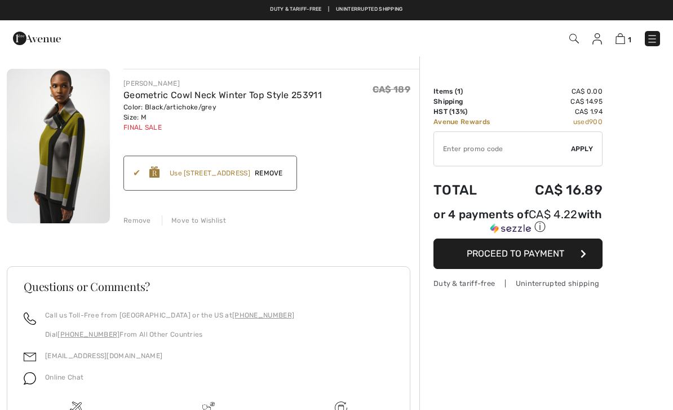
checkbox input "true"
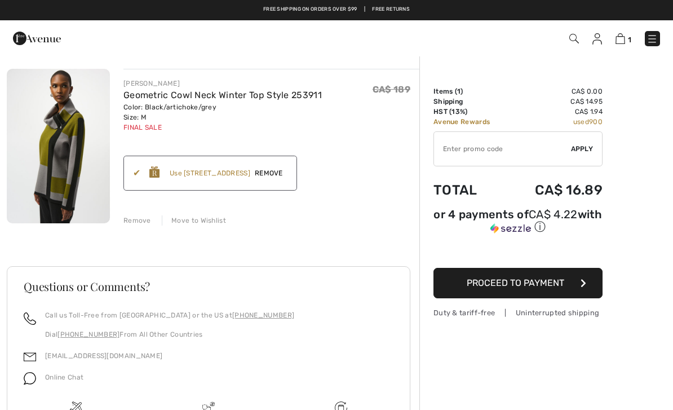
click at [536, 286] on span "Proceed to Payment" at bounding box center [515, 282] width 97 height 11
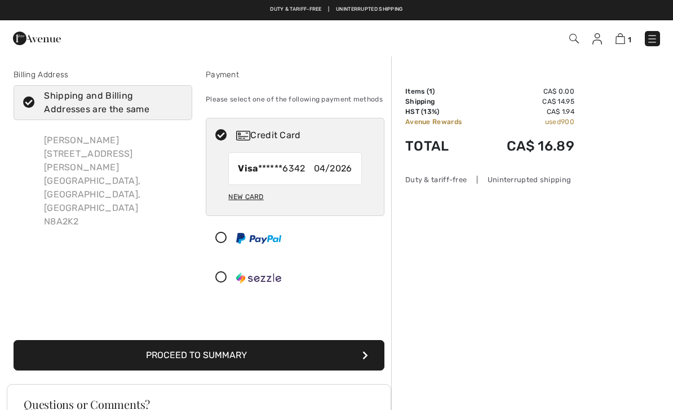
click at [236, 351] on button "Proceed to Summary" at bounding box center [199, 355] width 371 height 30
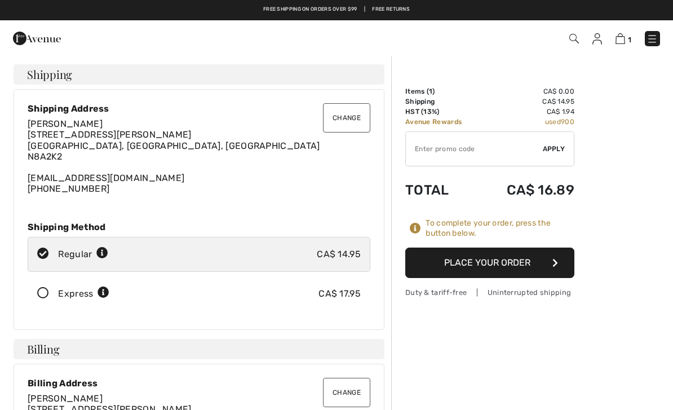
click at [485, 265] on button "Place Your Order" at bounding box center [489, 262] width 169 height 30
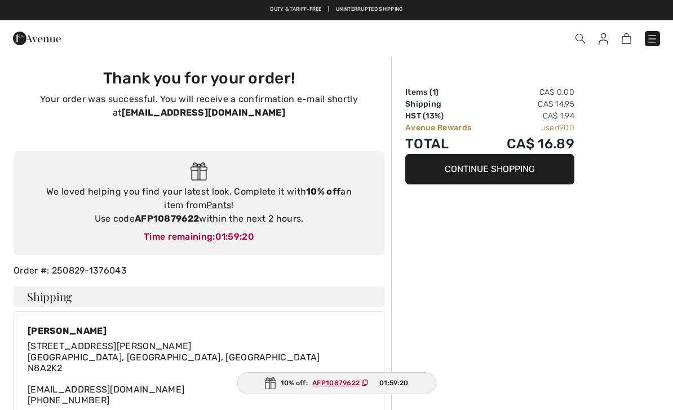
checkbox input "true"
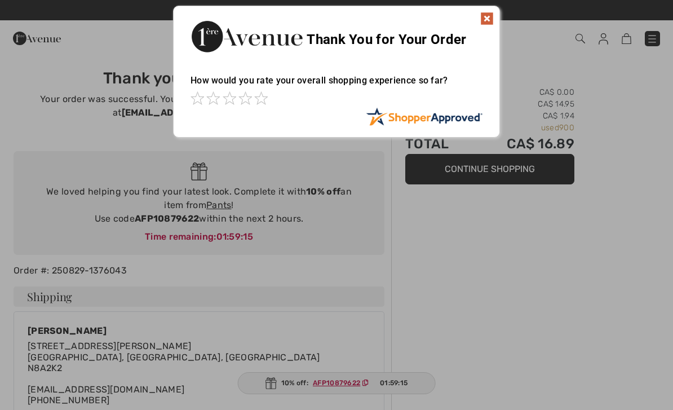
click at [485, 21] on img at bounding box center [487, 19] width 14 height 14
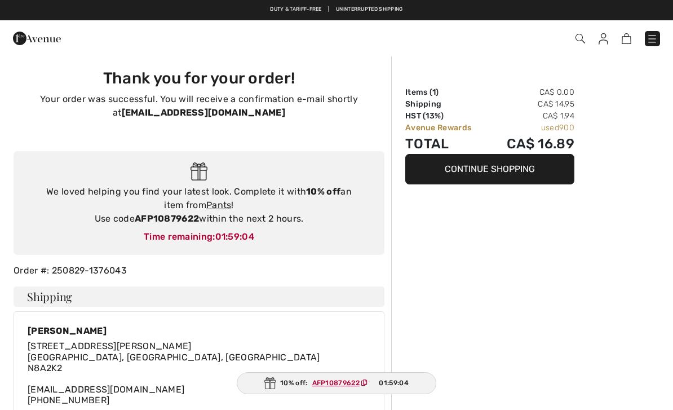
click at [214, 205] on link "Pants" at bounding box center [218, 205] width 25 height 11
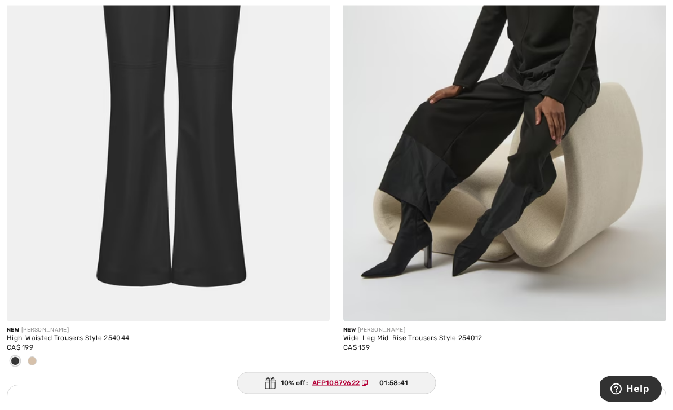
scroll to position [3029, 0]
click at [33, 358] on span at bounding box center [32, 360] width 9 height 9
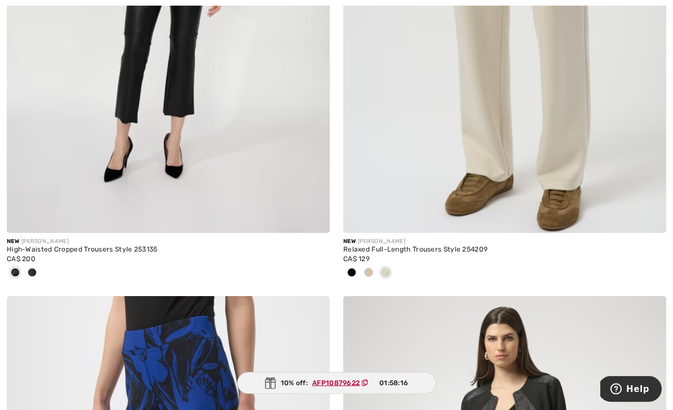
scroll to position [7083, 0]
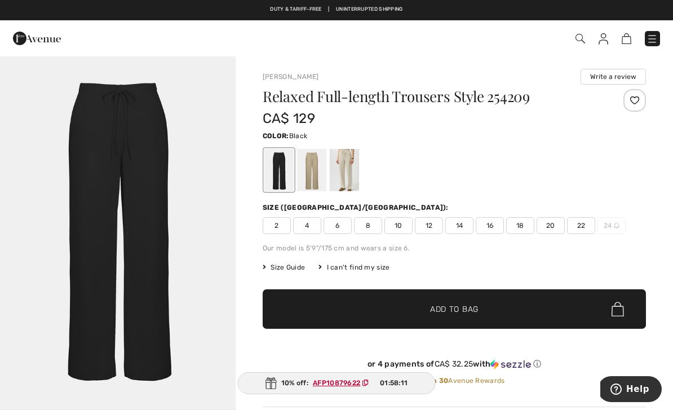
click at [318, 187] on div at bounding box center [311, 170] width 29 height 42
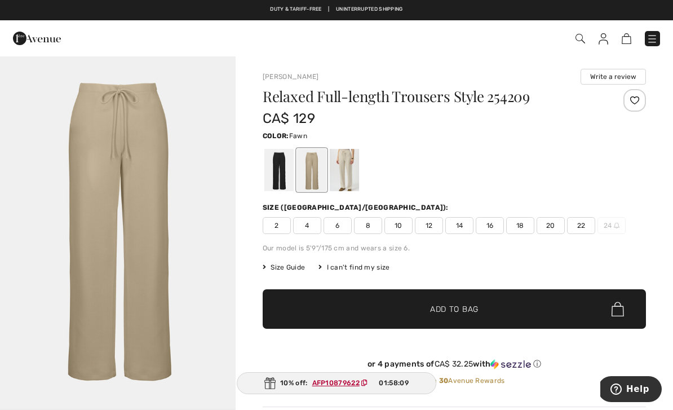
click at [342, 180] on div at bounding box center [344, 170] width 29 height 42
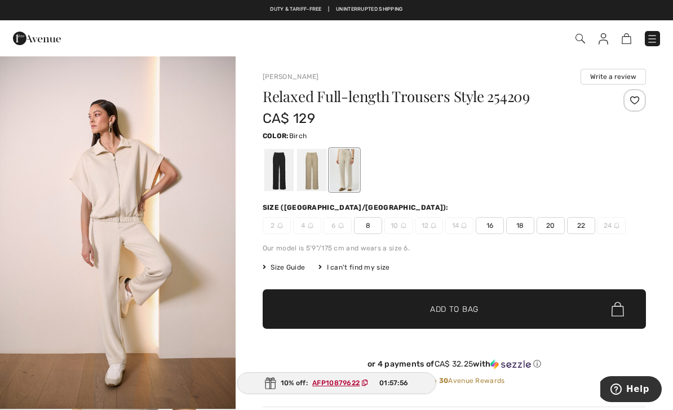
click at [371, 230] on span "8" at bounding box center [368, 225] width 28 height 17
click at [464, 308] on span "Add to Bag" at bounding box center [454, 309] width 48 height 12
click at [622, 39] on img at bounding box center [620, 38] width 10 height 11
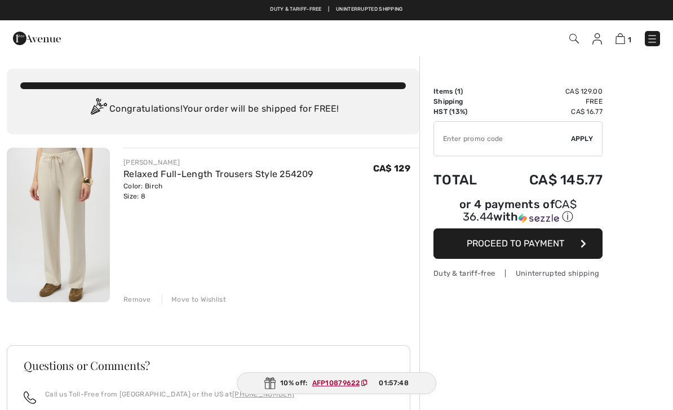
checkbox input "true"
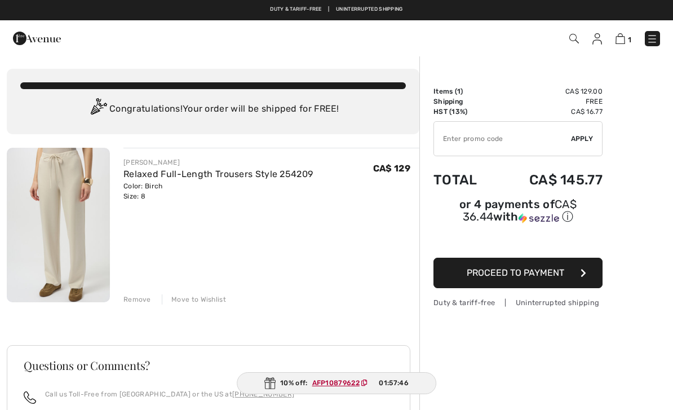
click at [501, 140] on input "TEXT" at bounding box center [502, 139] width 137 height 34
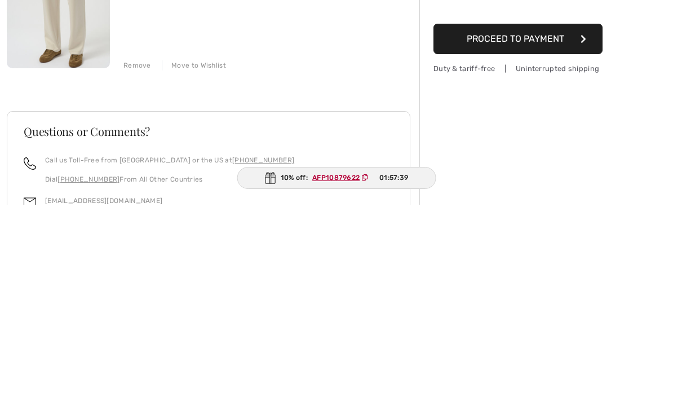
click at [640, 161] on div "Order Summary Details Items ( 1 ) CA$ 129.00 Promo code CA$ 0.00 Shipping Free …" at bounding box center [546, 300] width 254 height 548
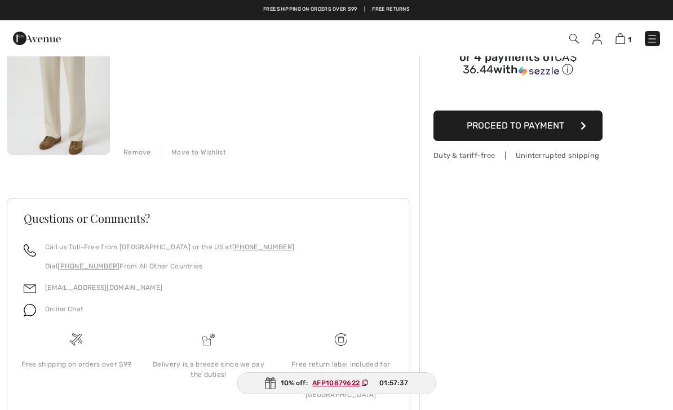
click at [374, 155] on div "Remove Move to Wishlist" at bounding box center [271, 151] width 296 height 12
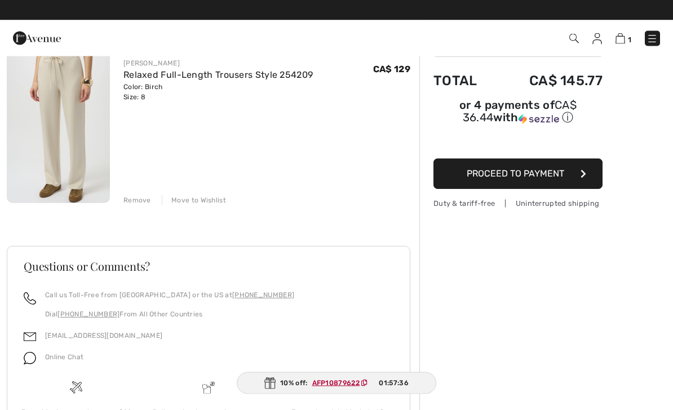
scroll to position [0, 0]
